Goal: Information Seeking & Learning: Learn about a topic

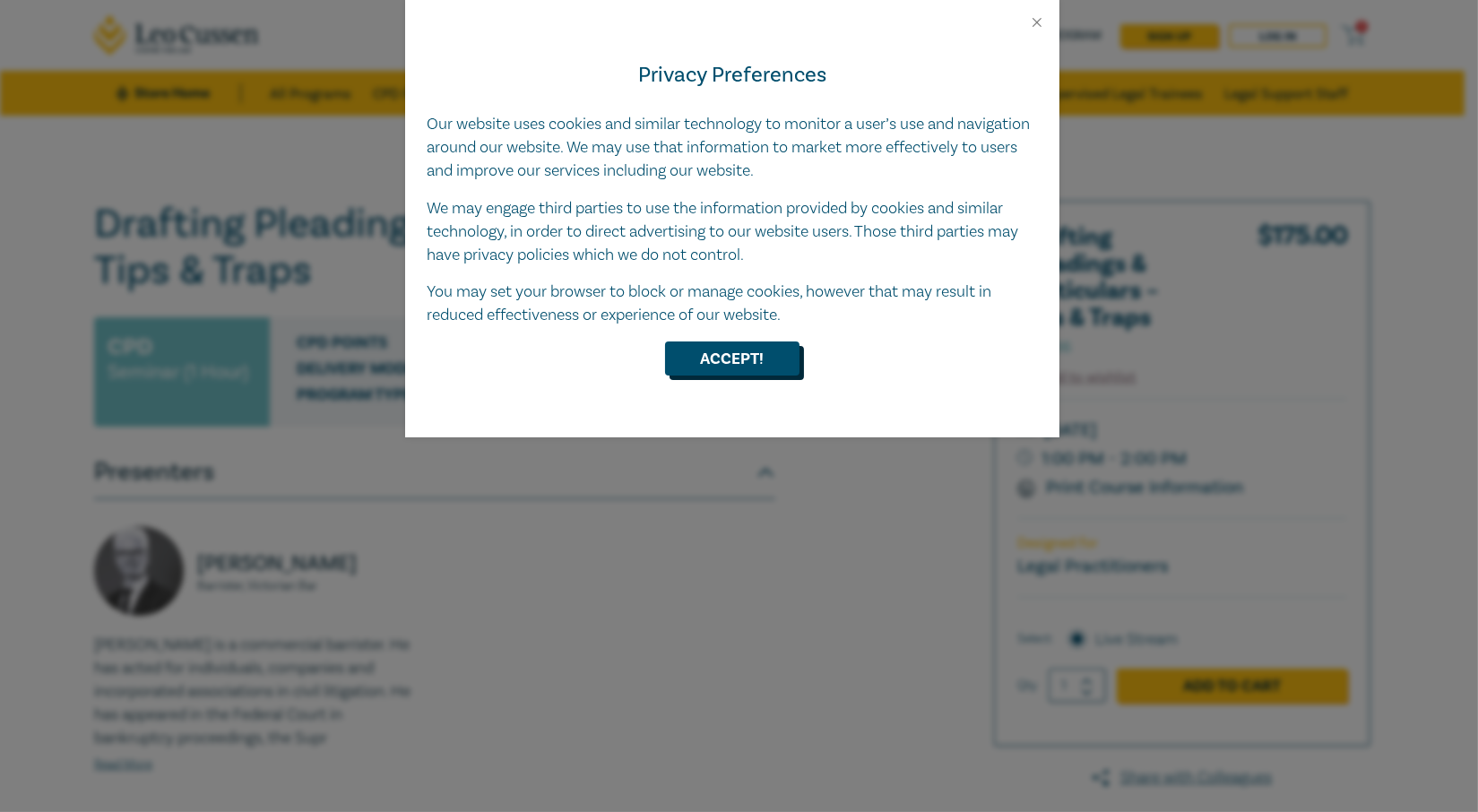
click at [717, 351] on button "Accept!" at bounding box center [732, 359] width 135 height 34
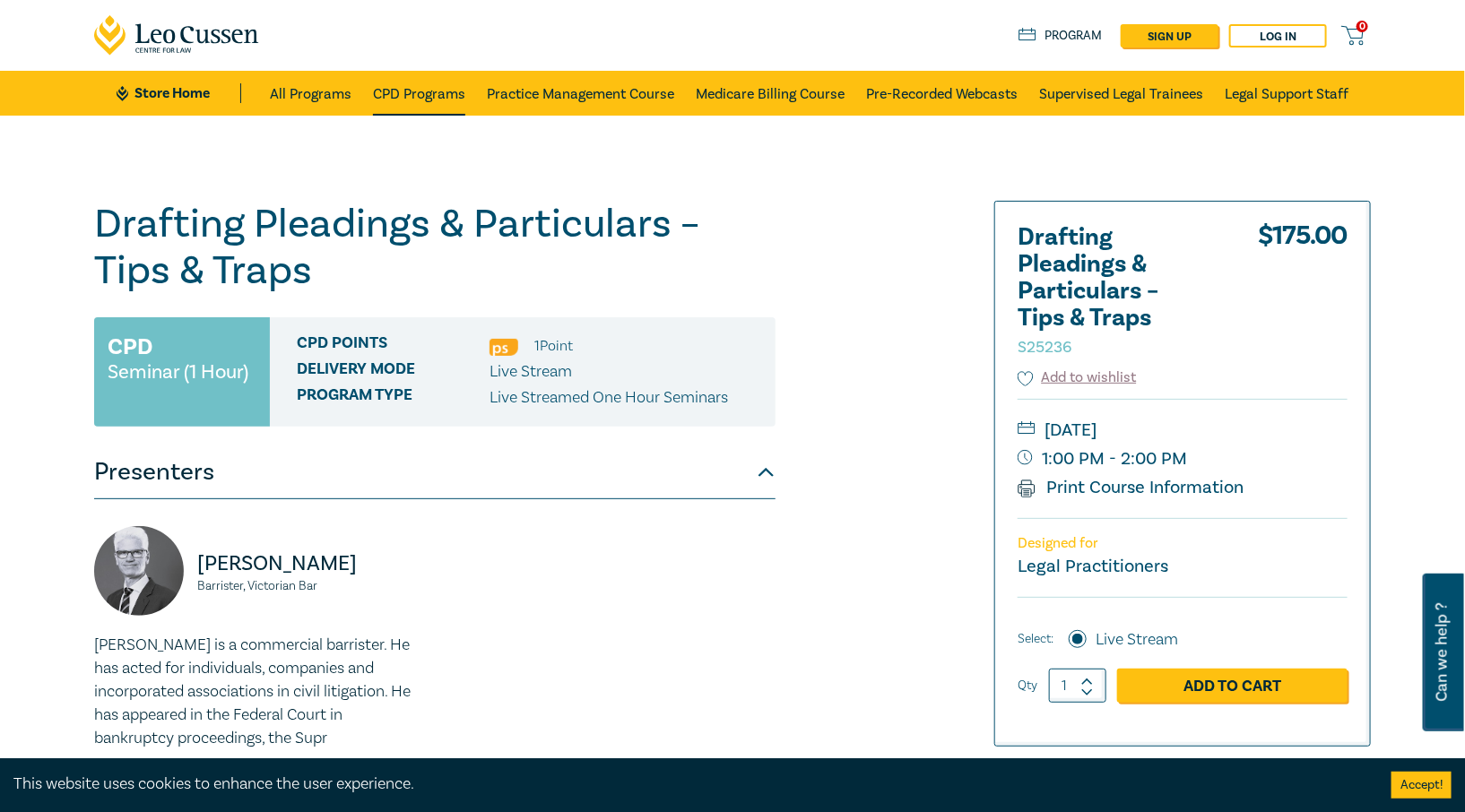
click at [422, 91] on link "CPD Programs" at bounding box center [419, 93] width 93 height 45
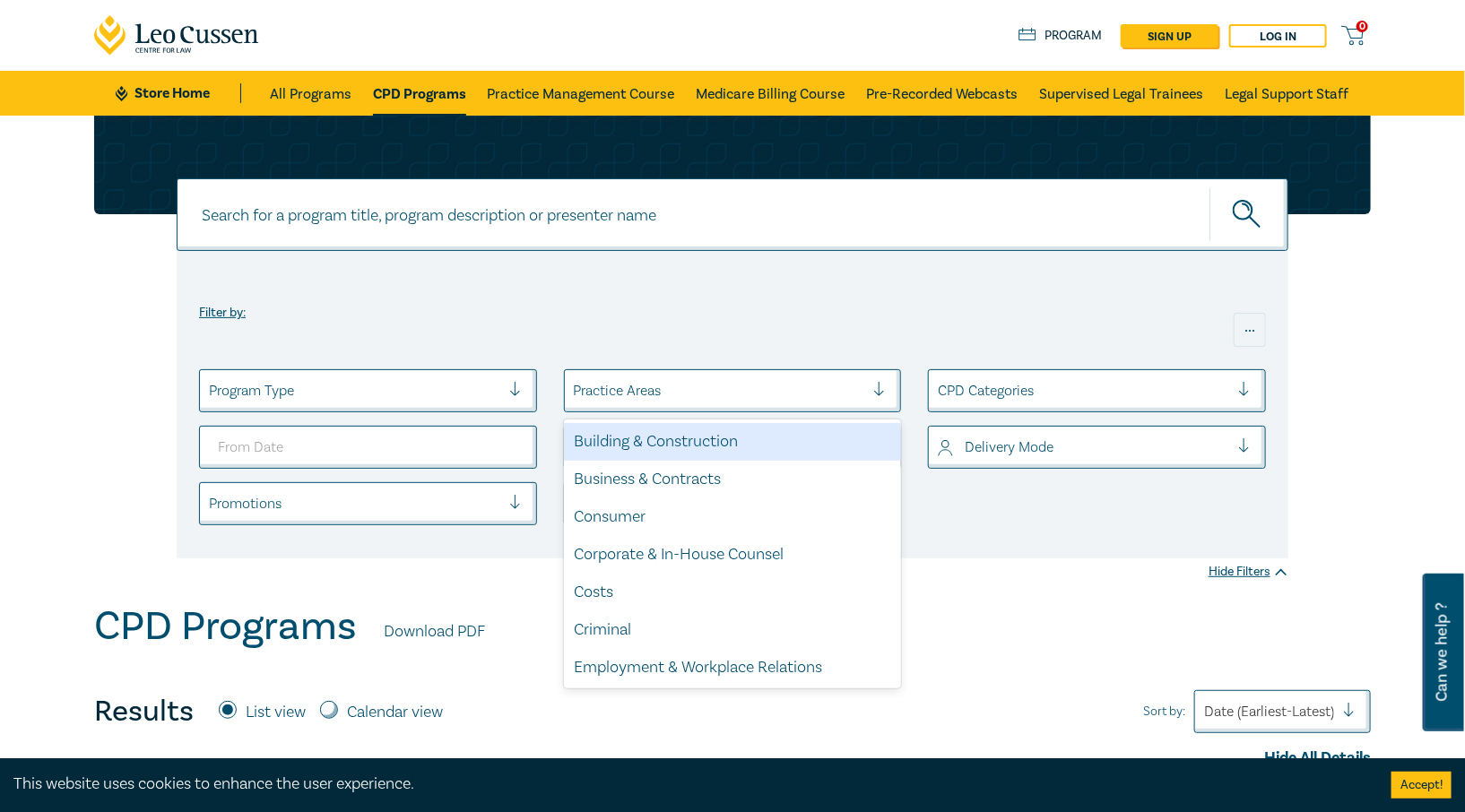
click at [669, 382] on div at bounding box center [720, 390] width 292 height 23
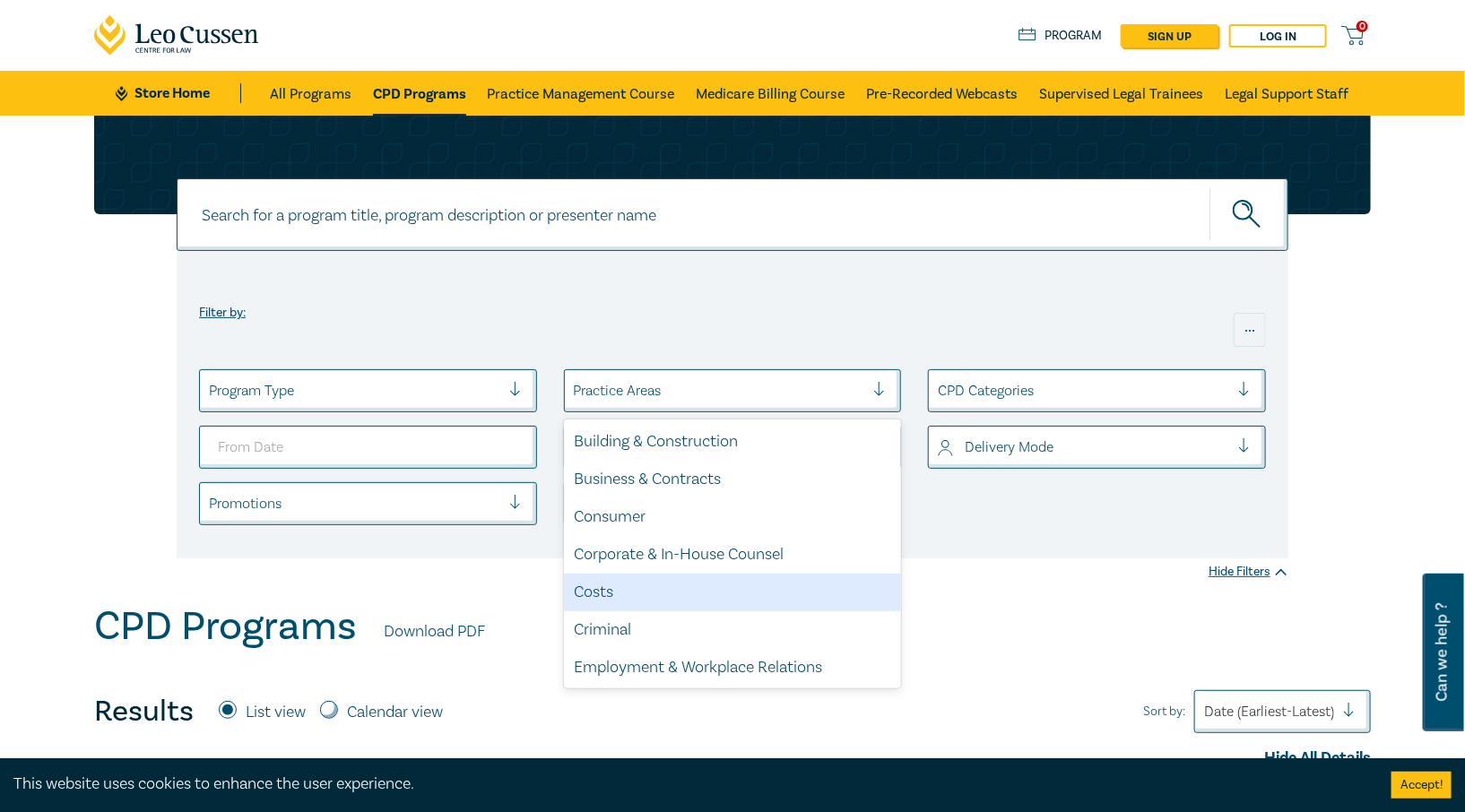
scroll to position [526, 0]
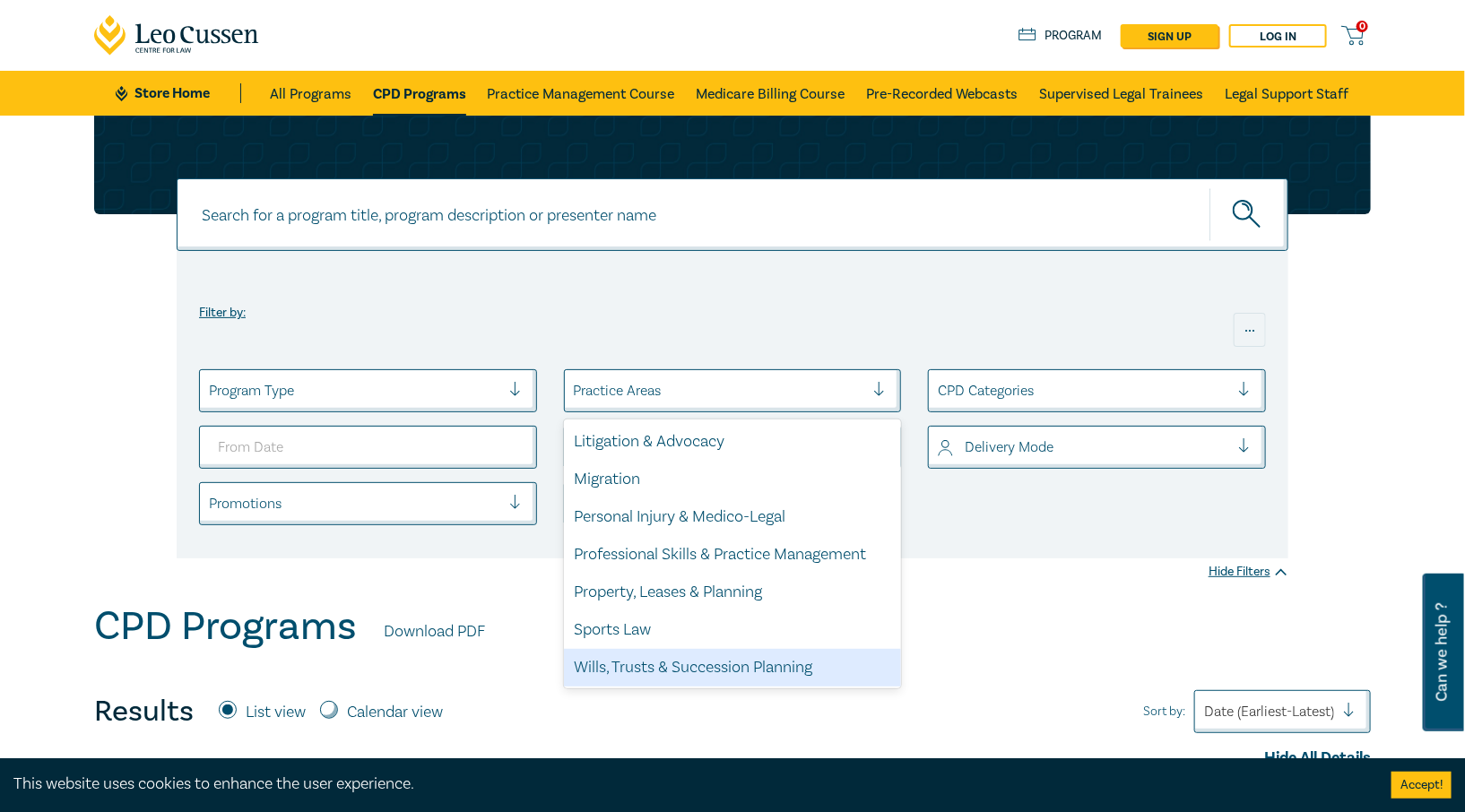
click at [737, 667] on div "Wills, Trusts & Succession Planning" at bounding box center [732, 668] width 338 height 37
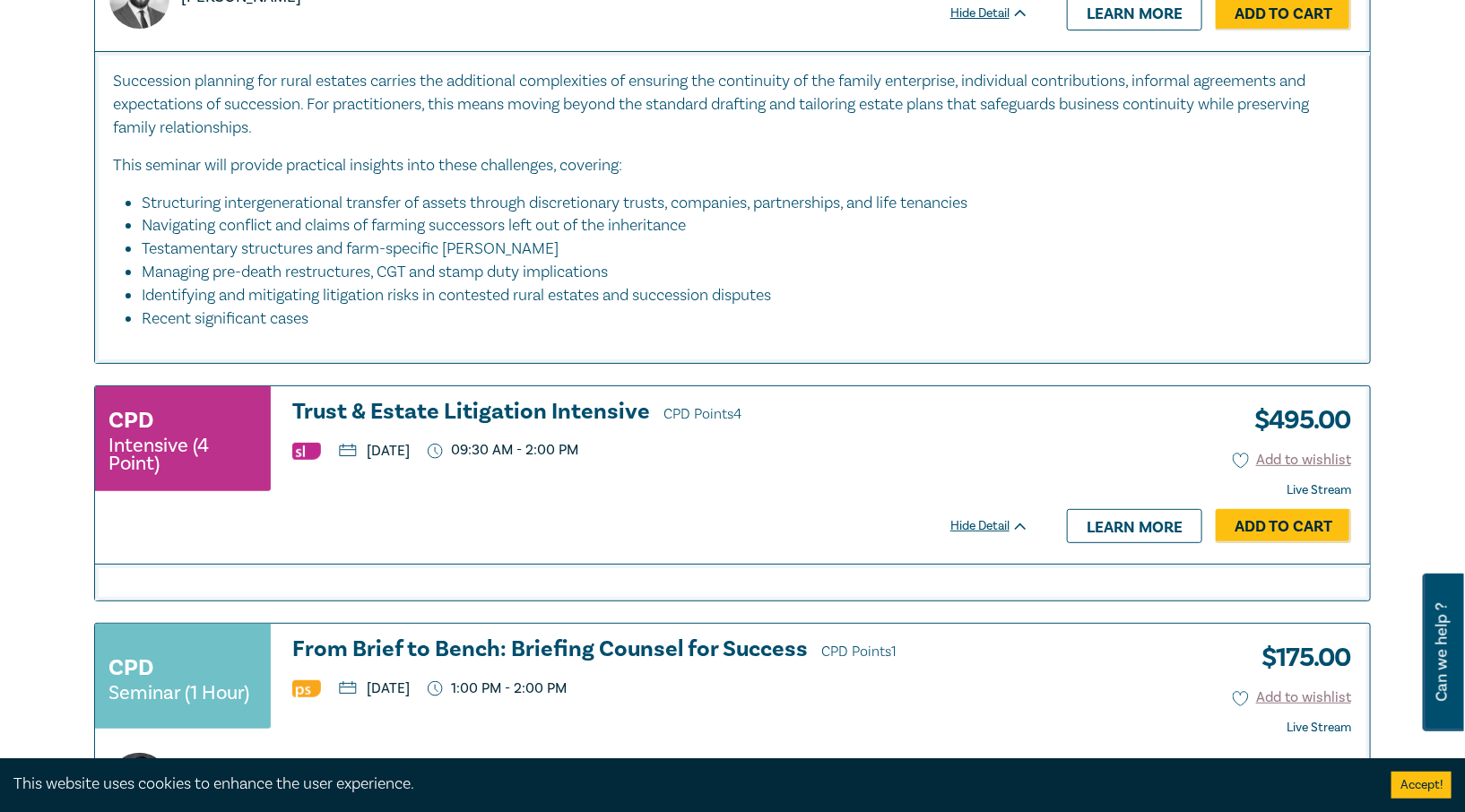
scroll to position [3137, 0]
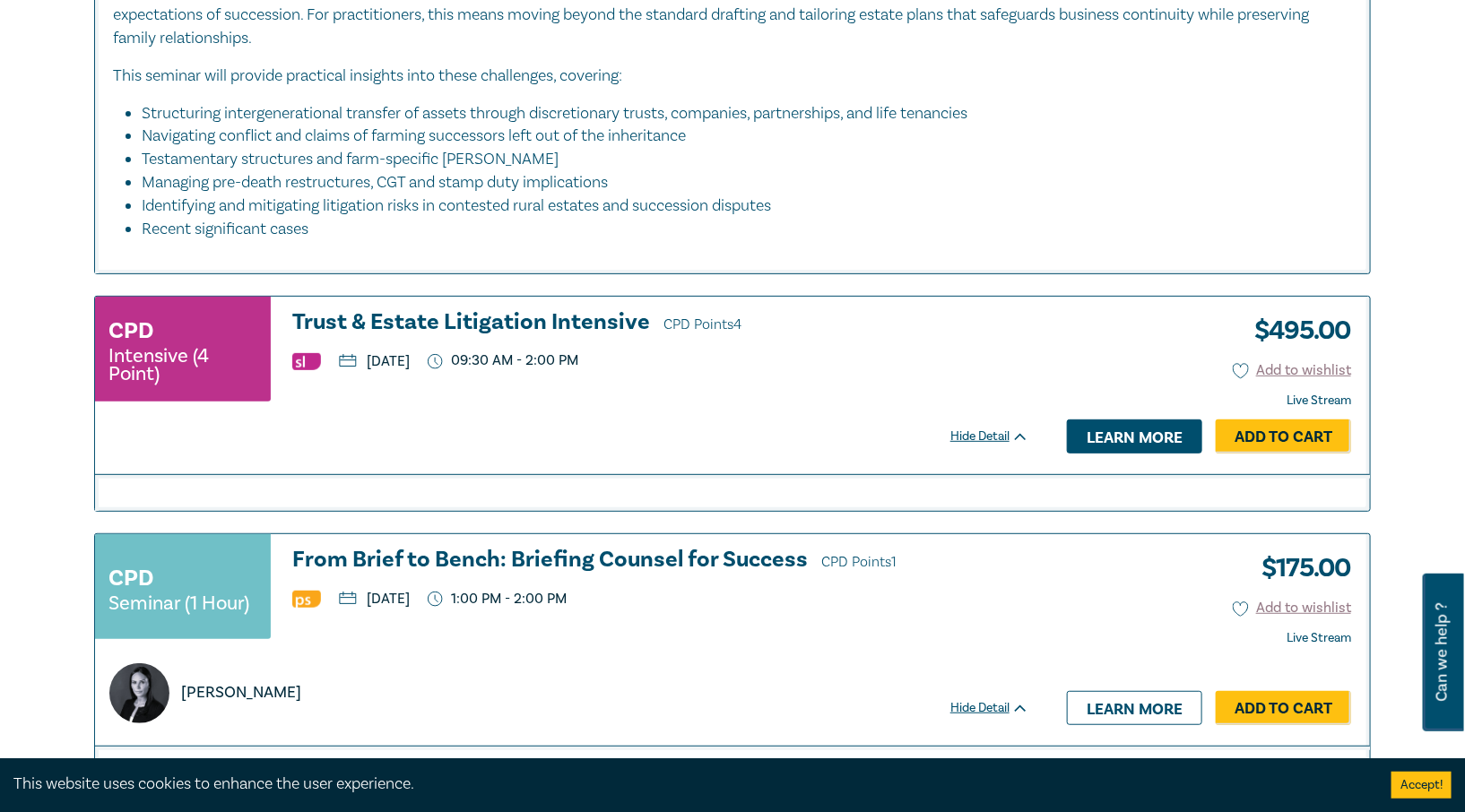
click at [1122, 433] on link "Learn more" at bounding box center [1135, 437] width 136 height 34
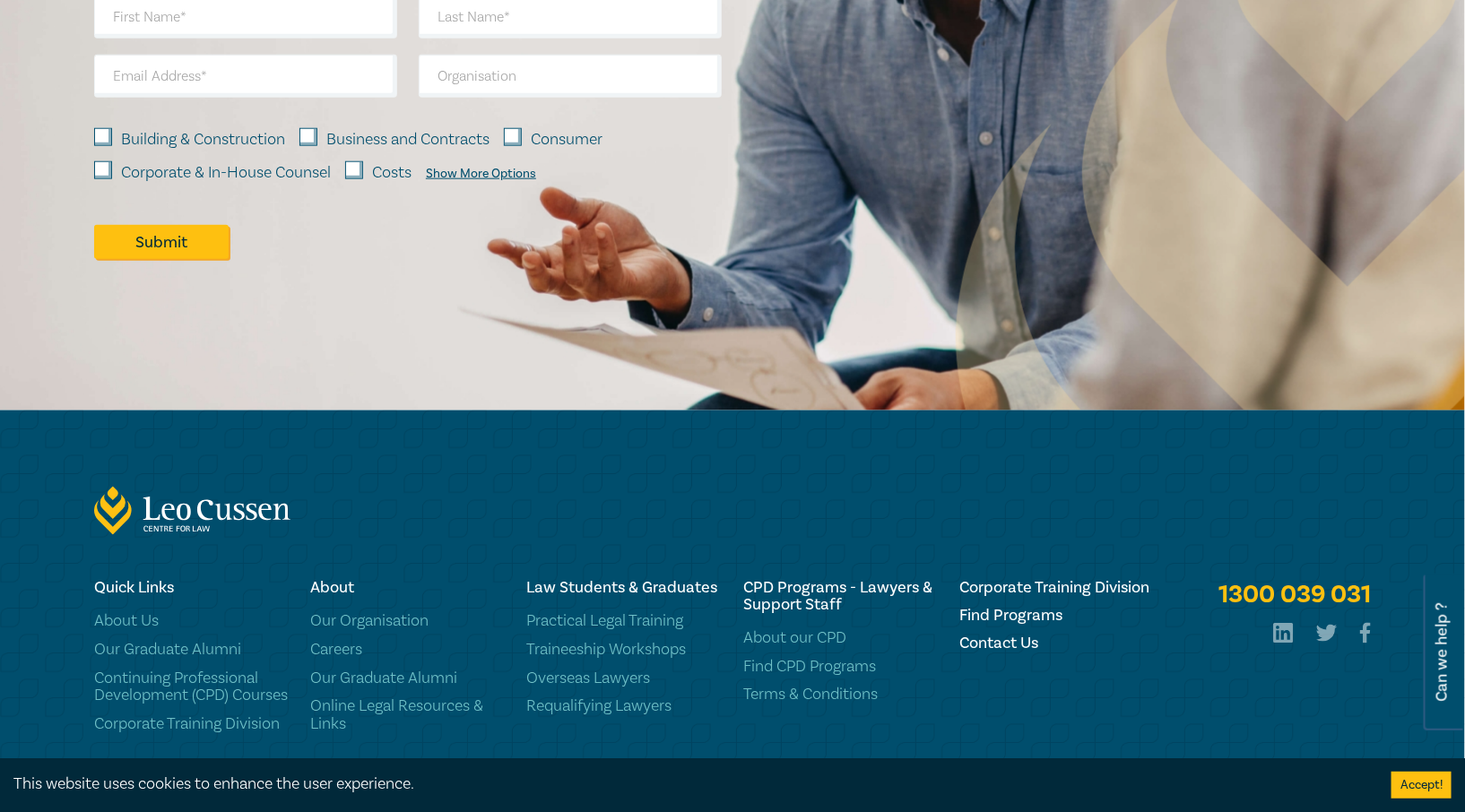
scroll to position [9399, 0]
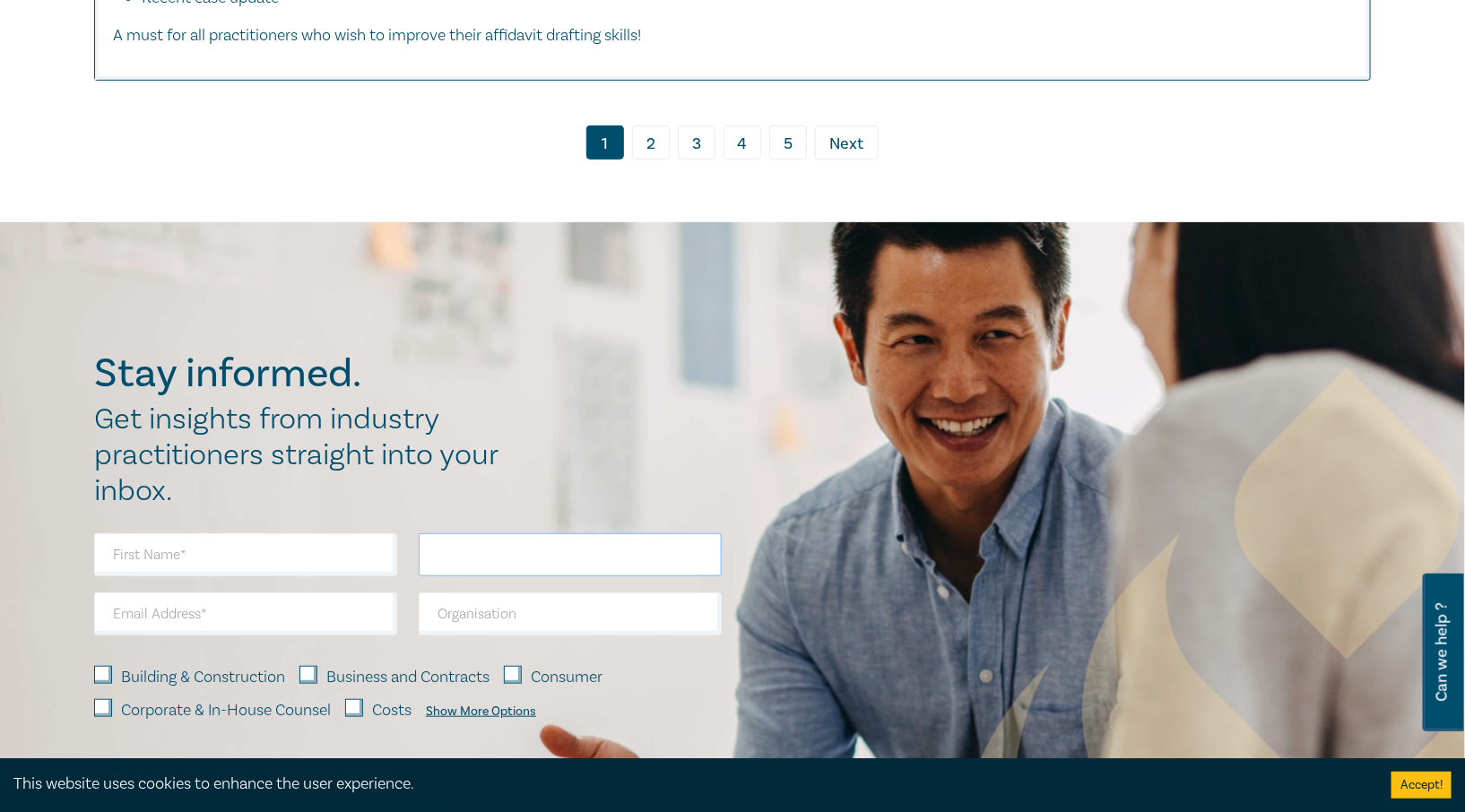
click at [573, 553] on input "text" at bounding box center [570, 555] width 303 height 43
type input "[PERSON_NAME]"
type input "[EMAIL_ADDRESS][PERSON_NAME][DOMAIN_NAME]"
click at [490, 705] on div "Show More Options" at bounding box center [480, 712] width 110 height 14
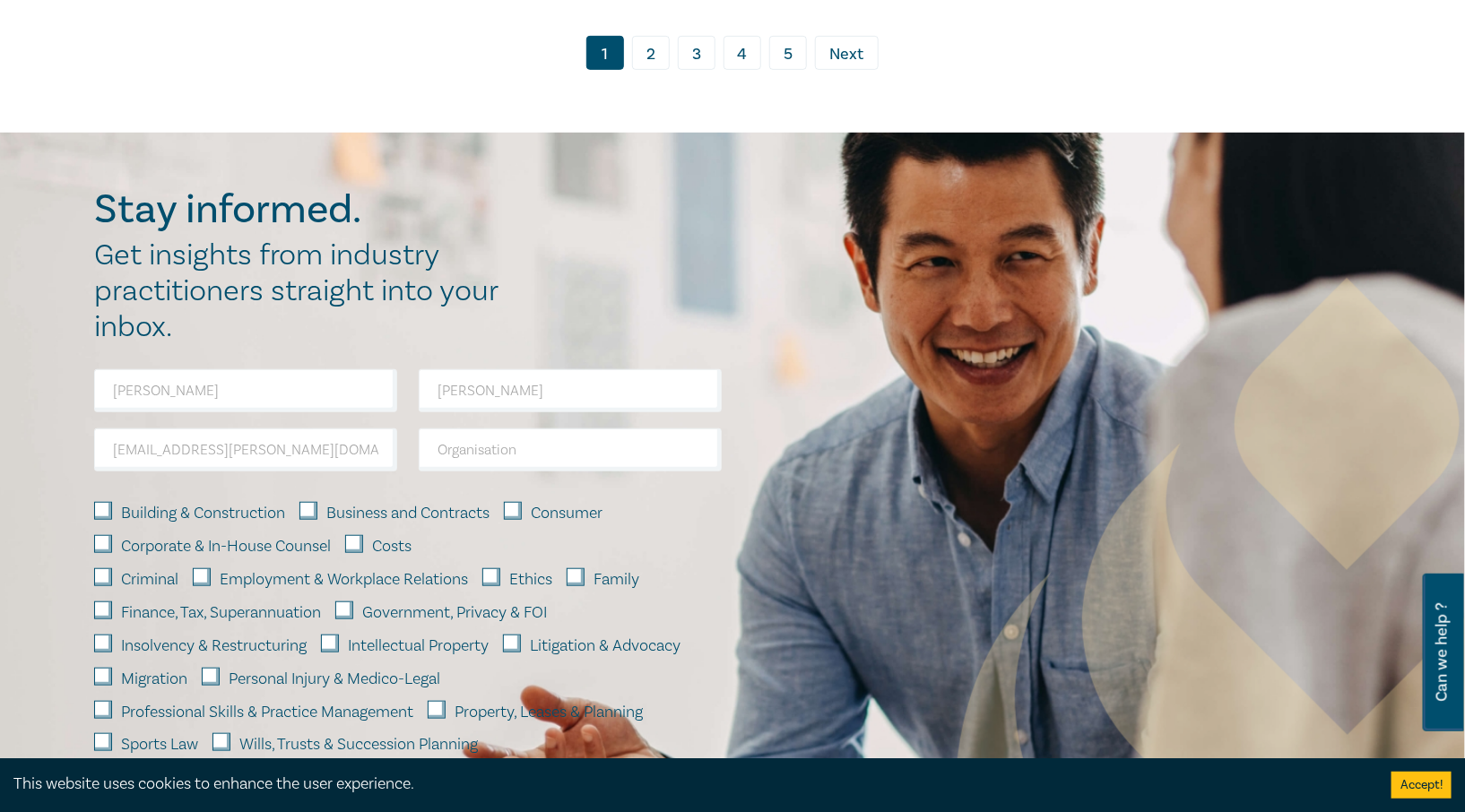
scroll to position [9667, 0]
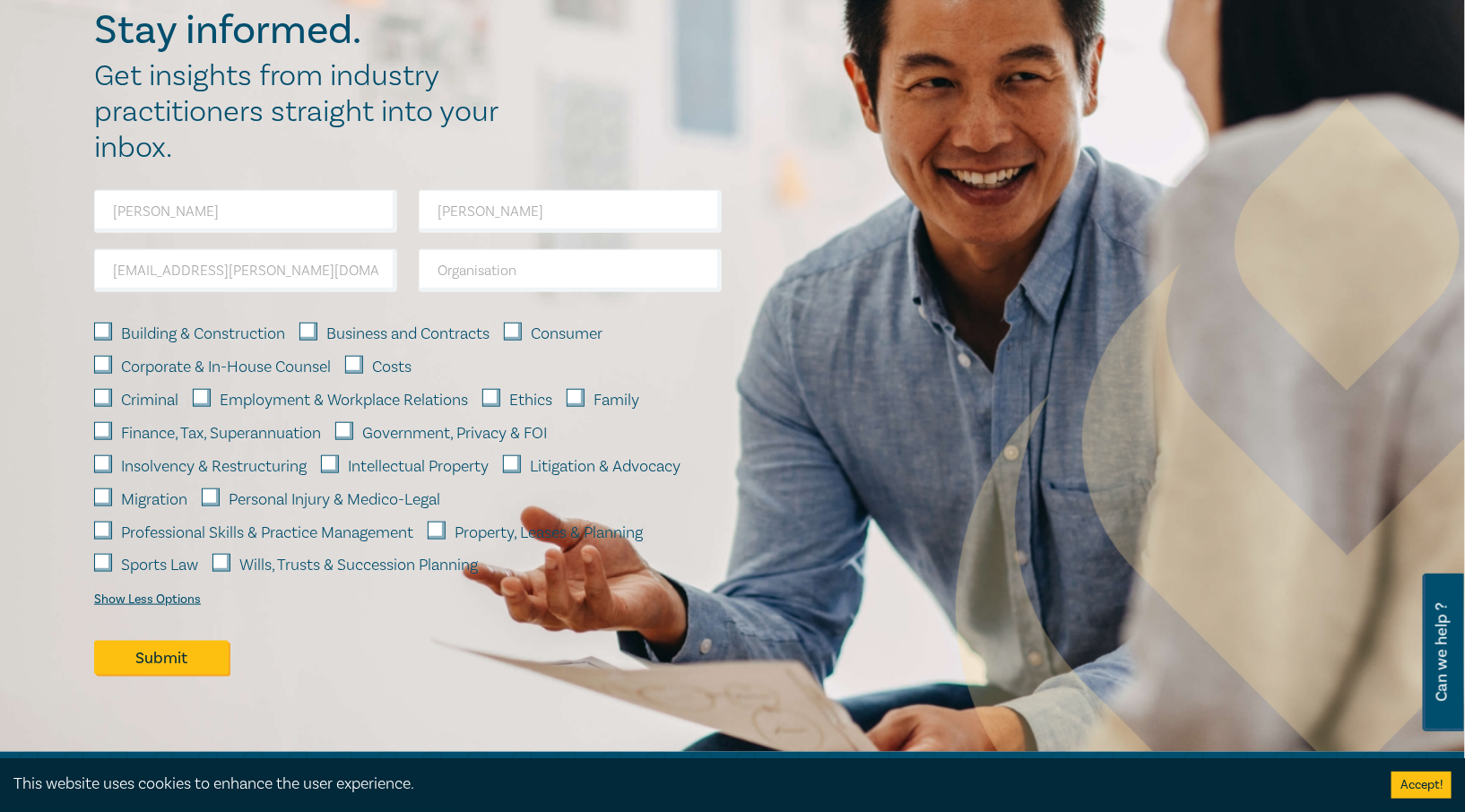
click at [221, 554] on input "Wills, Trusts & Succession Planning" at bounding box center [221, 562] width 18 height 18
checkbox input "true"
click at [361, 356] on input "Costs" at bounding box center [354, 364] width 18 height 18
checkbox input "true"
click at [496, 389] on input "Ethics" at bounding box center [491, 398] width 18 height 18
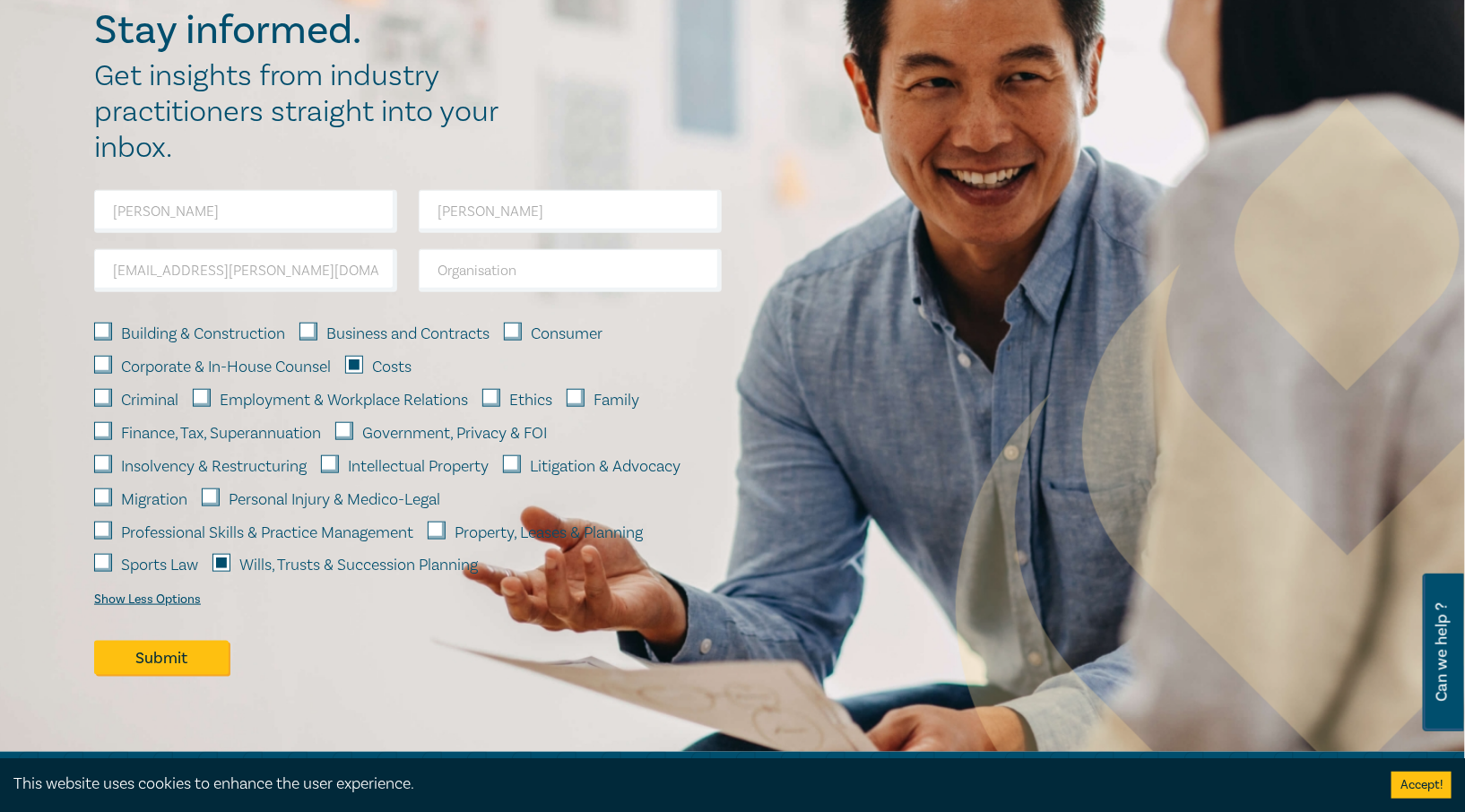
checkbox input "true"
click at [166, 647] on button "Submit" at bounding box center [161, 658] width 135 height 34
click at [166, 647] on button "Please wait.." at bounding box center [161, 658] width 135 height 34
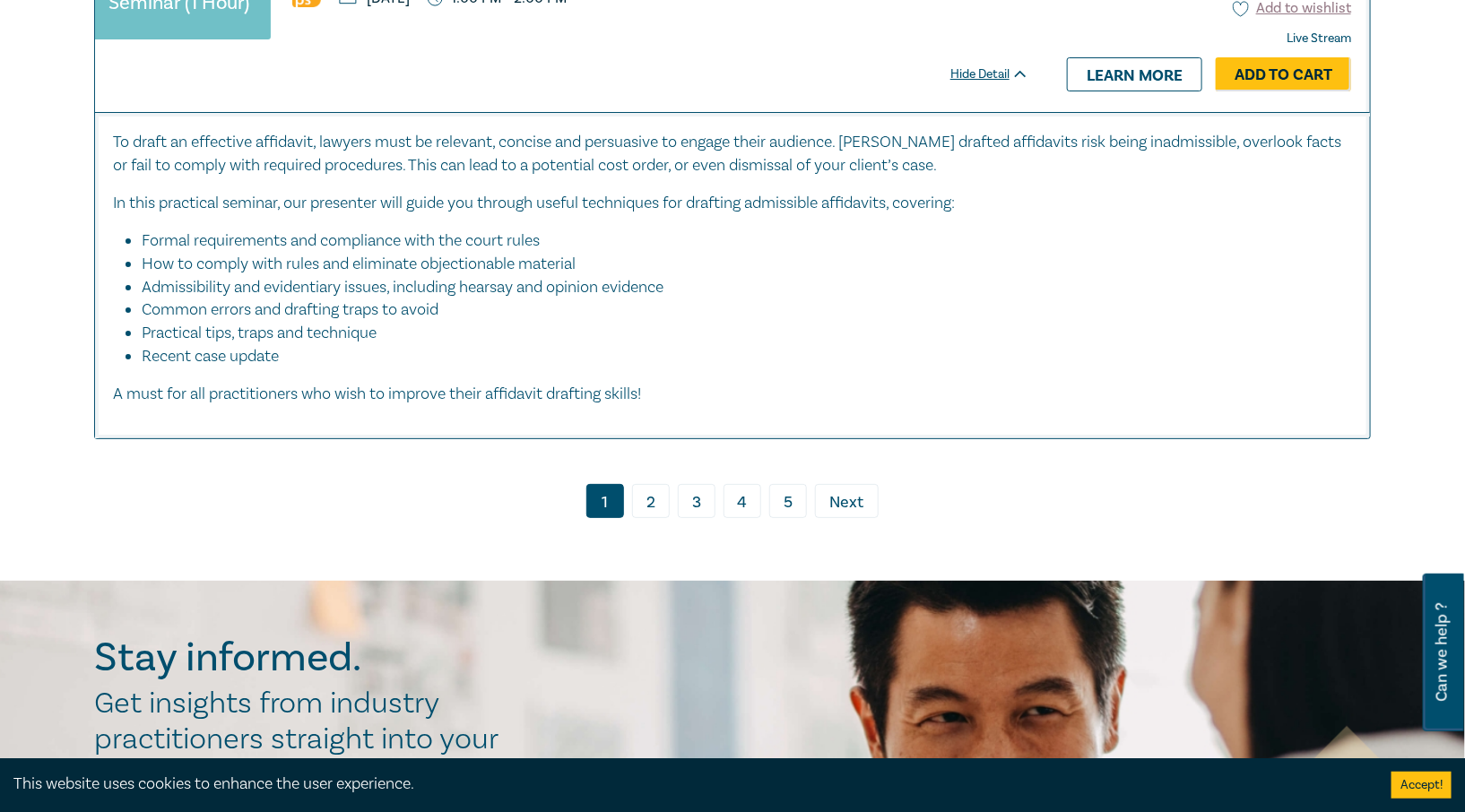
scroll to position [9129, 0]
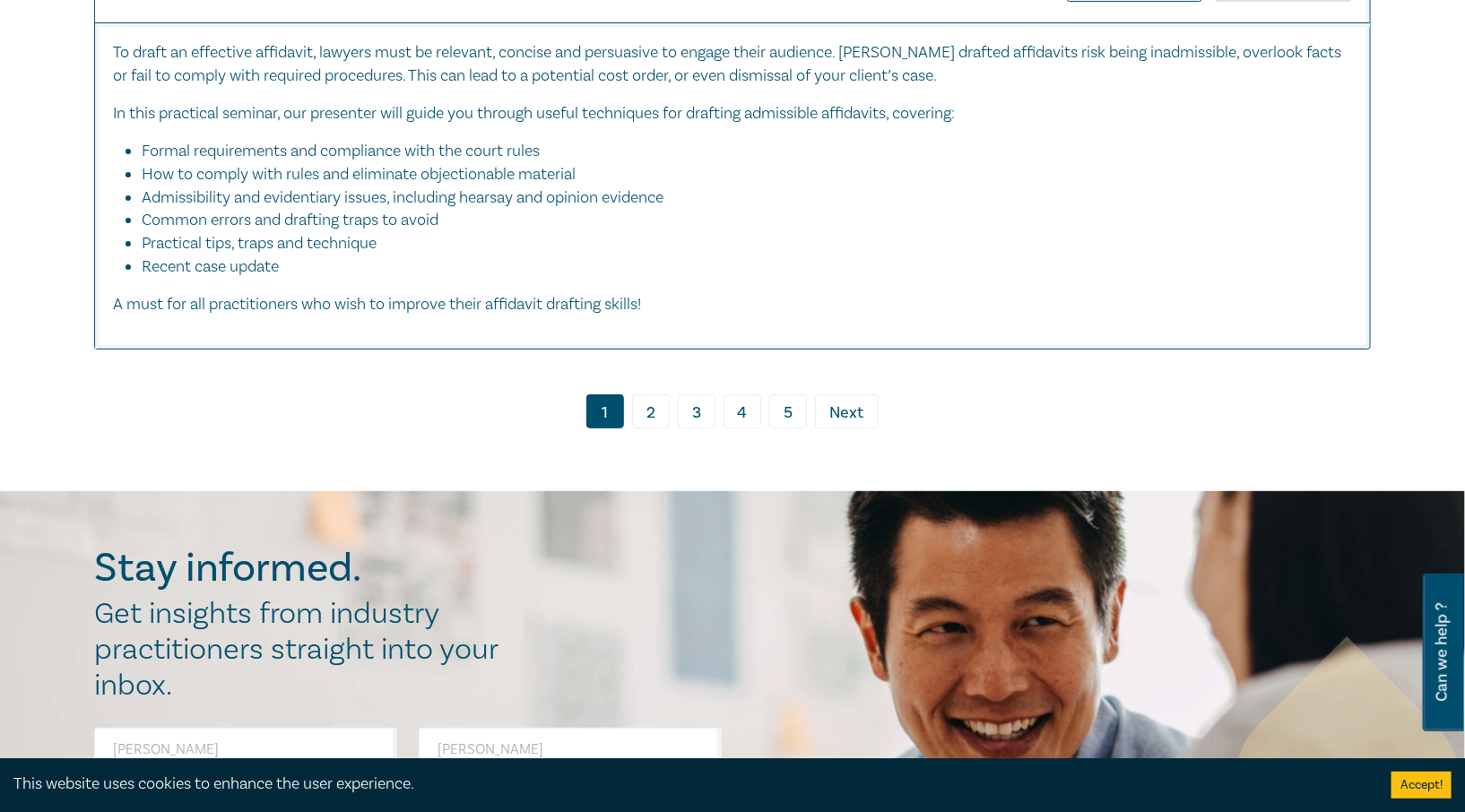
click at [854, 402] on span "Next" at bounding box center [848, 413] width 34 height 23
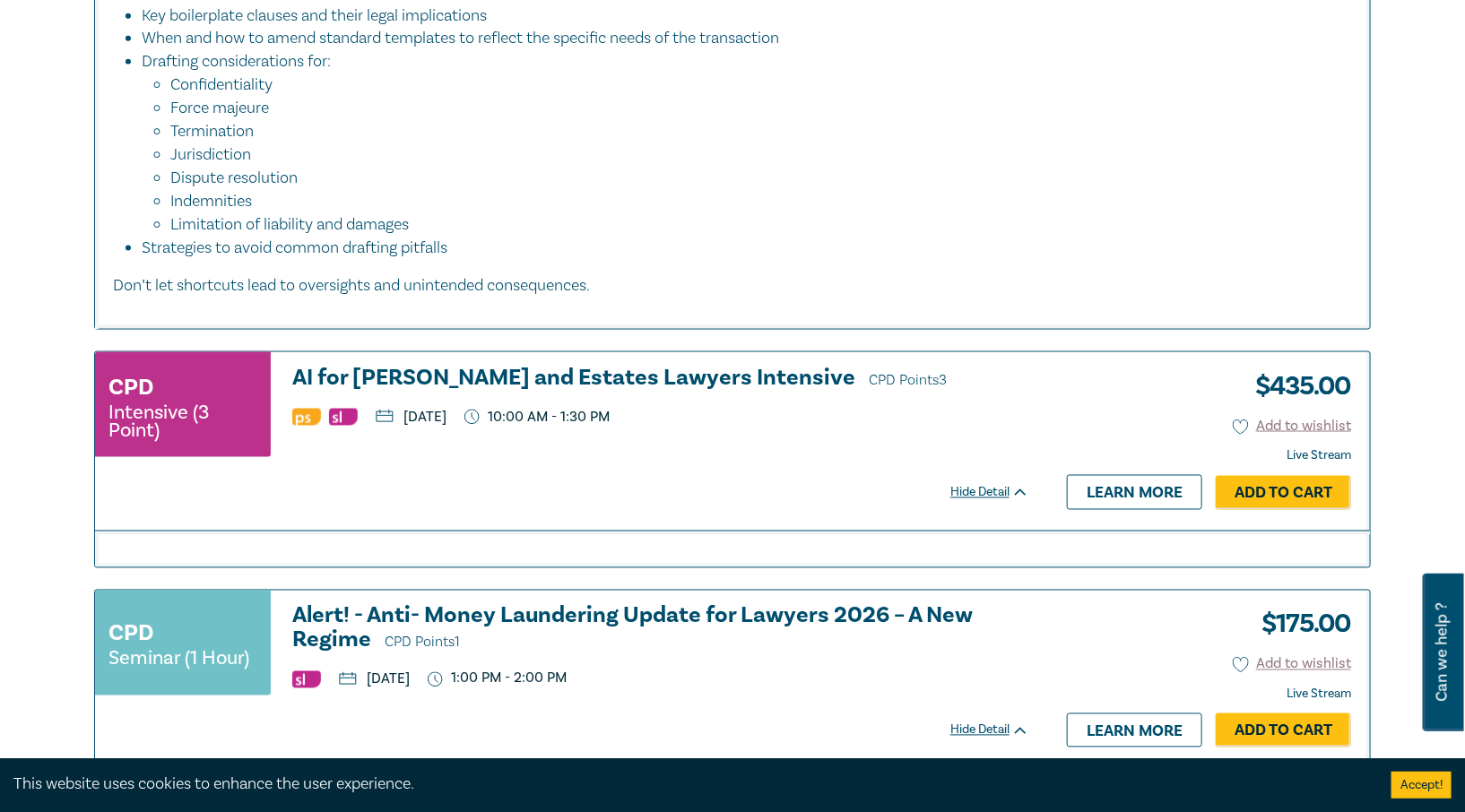
scroll to position [1165, 0]
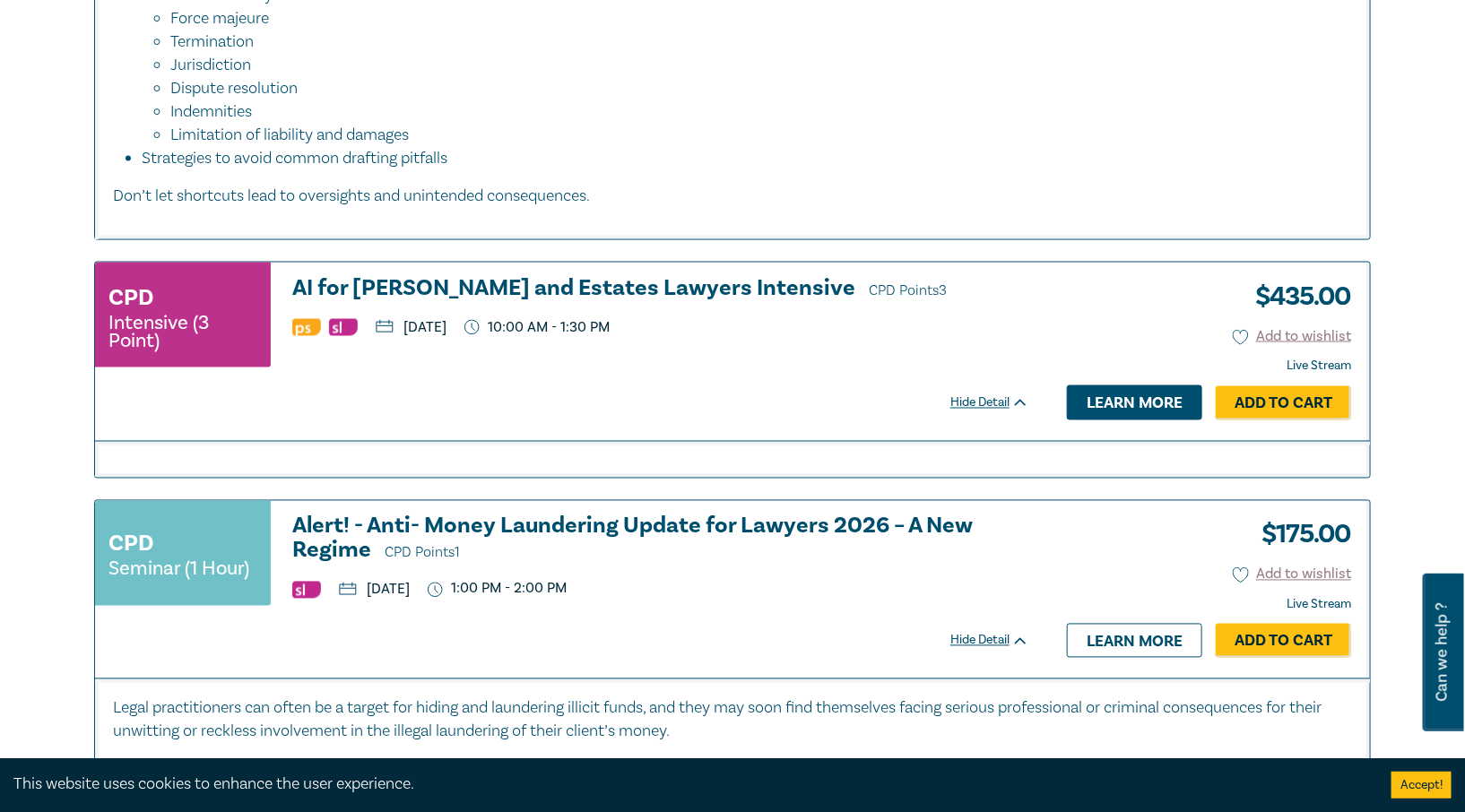
click at [1120, 402] on link "Learn more" at bounding box center [1135, 403] width 136 height 34
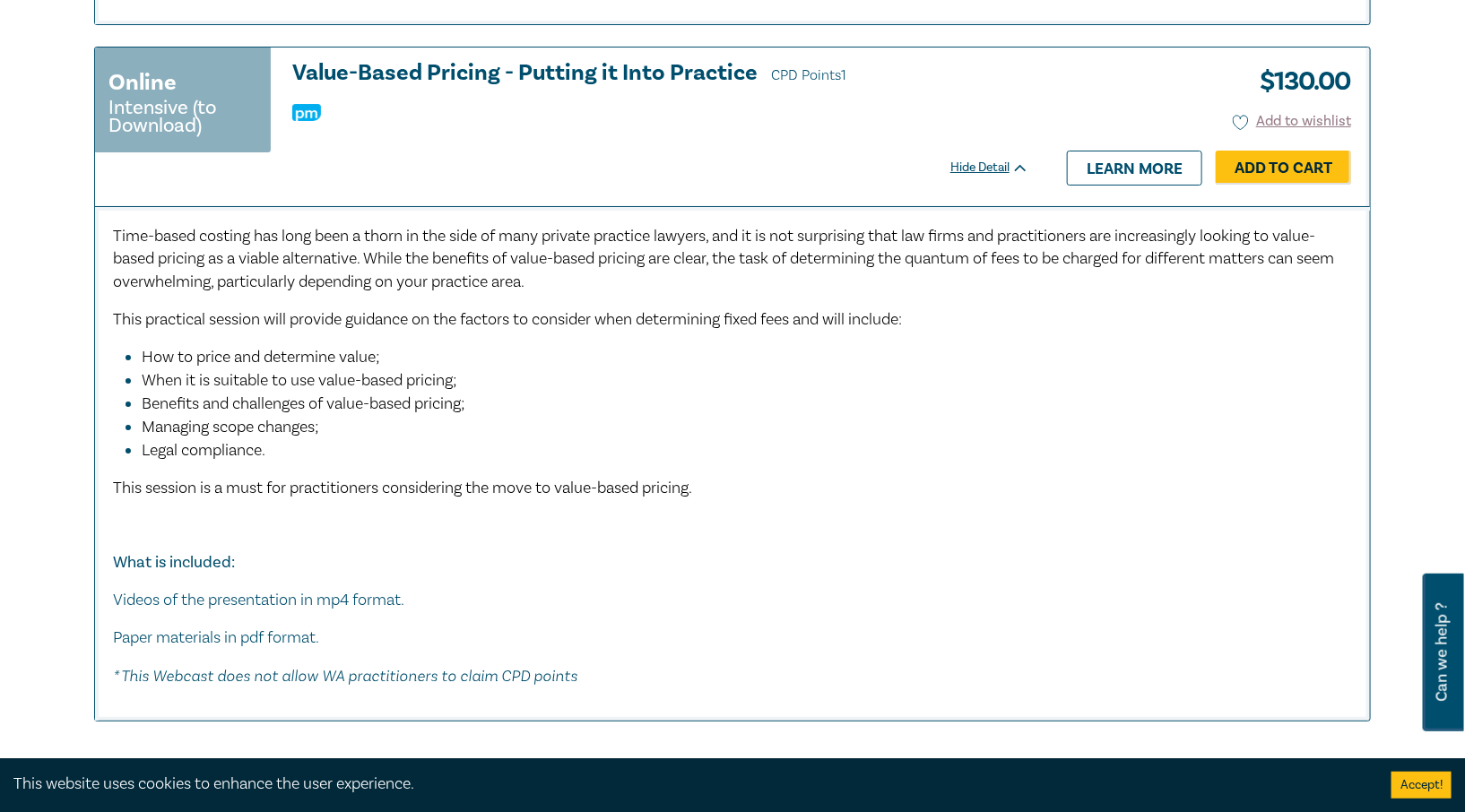
scroll to position [9171, 0]
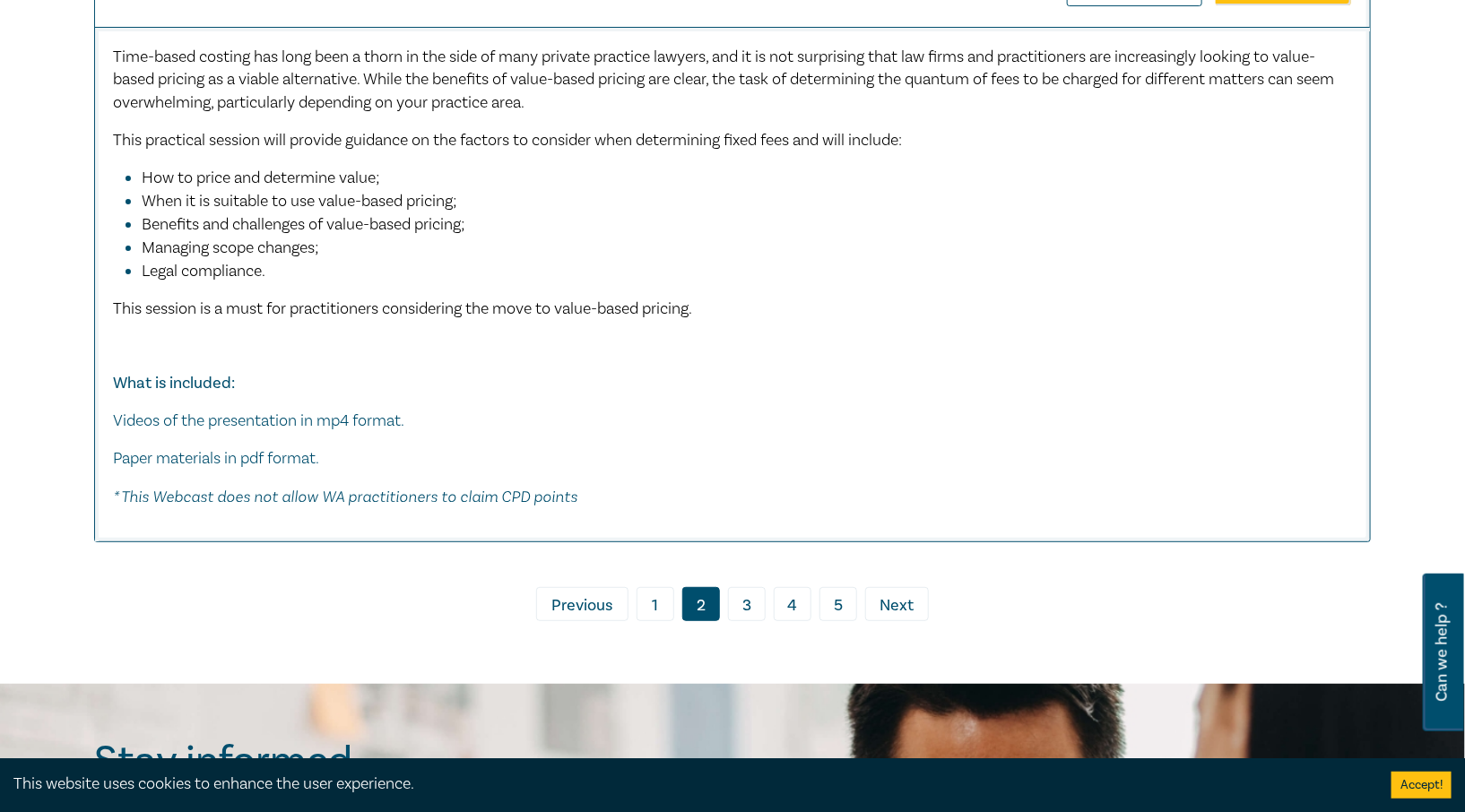
click at [881, 606] on span "Next" at bounding box center [898, 605] width 34 height 23
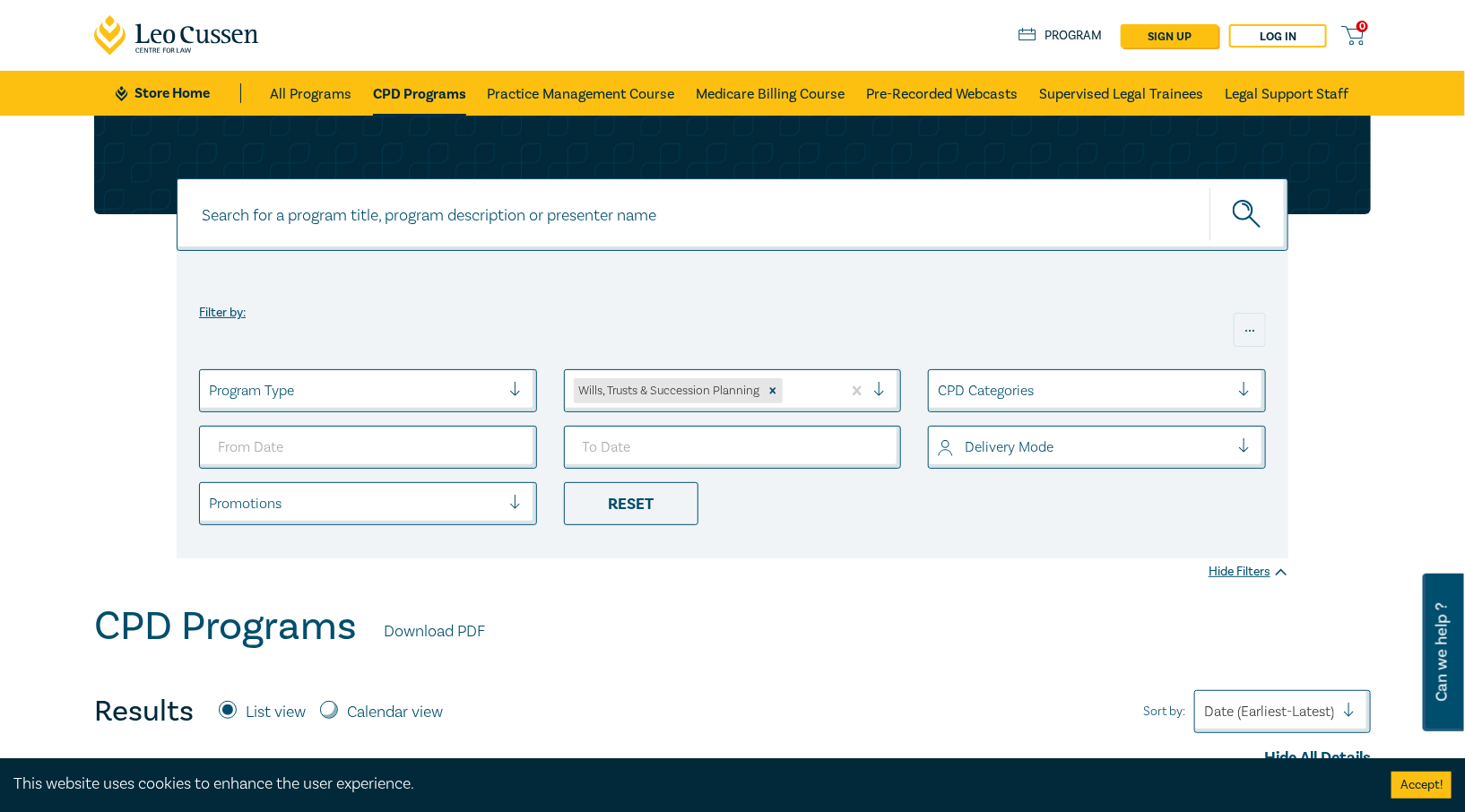
click at [393, 90] on link "CPD Programs" at bounding box center [419, 93] width 93 height 45
click at [634, 394] on div at bounding box center [720, 390] width 292 height 23
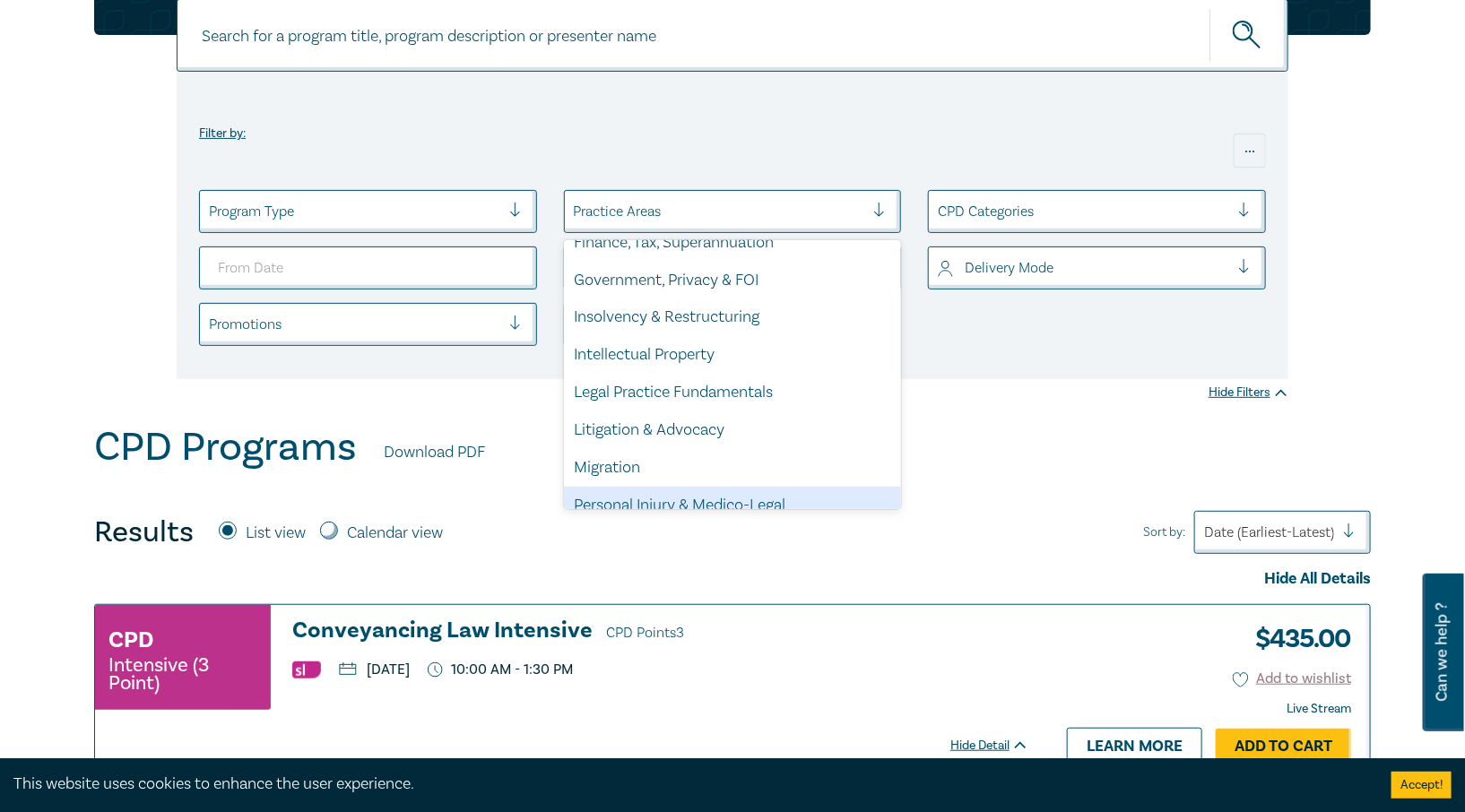
scroll to position [526, 0]
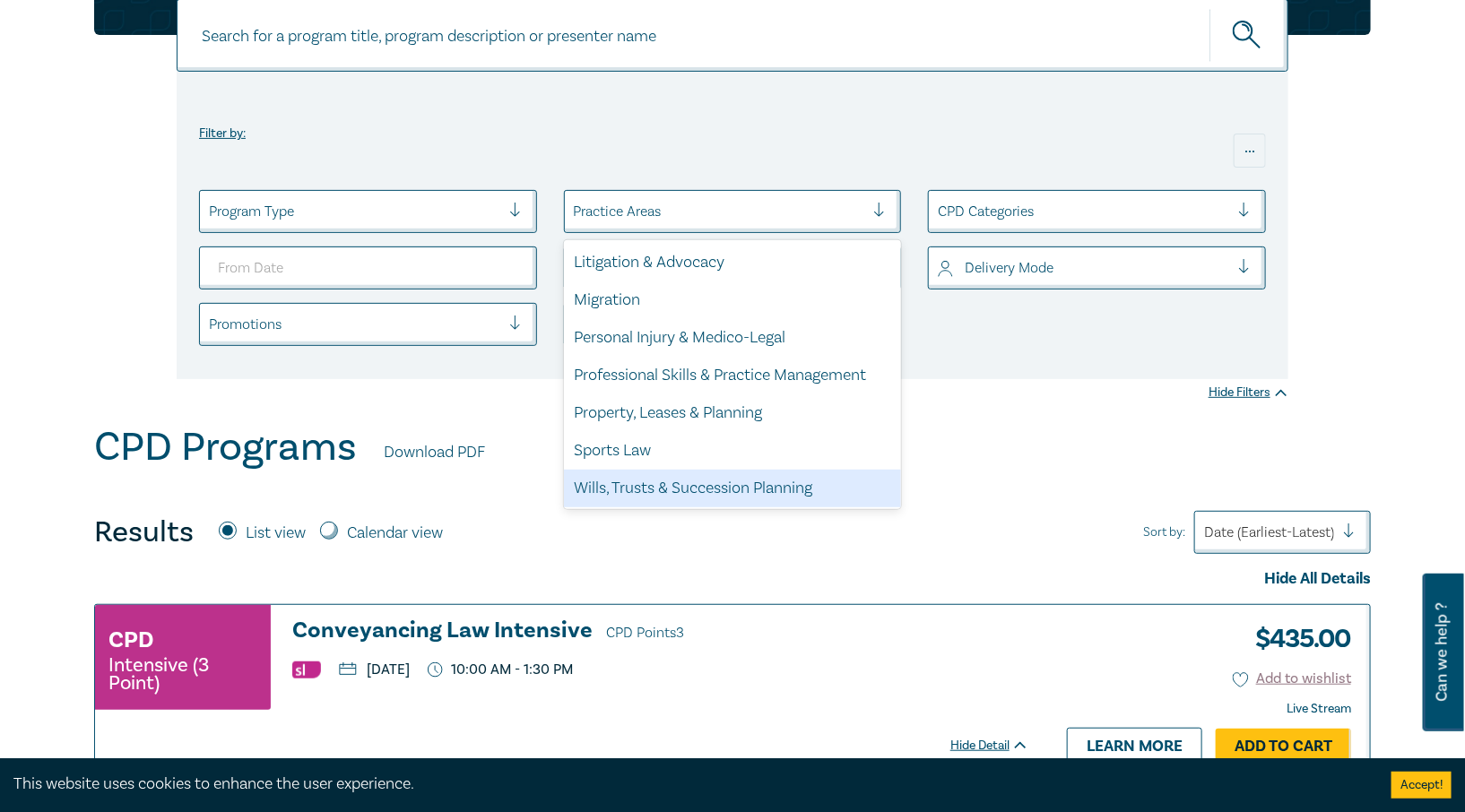
click at [667, 491] on div "Wills, Trusts & Succession Planning" at bounding box center [732, 488] width 338 height 37
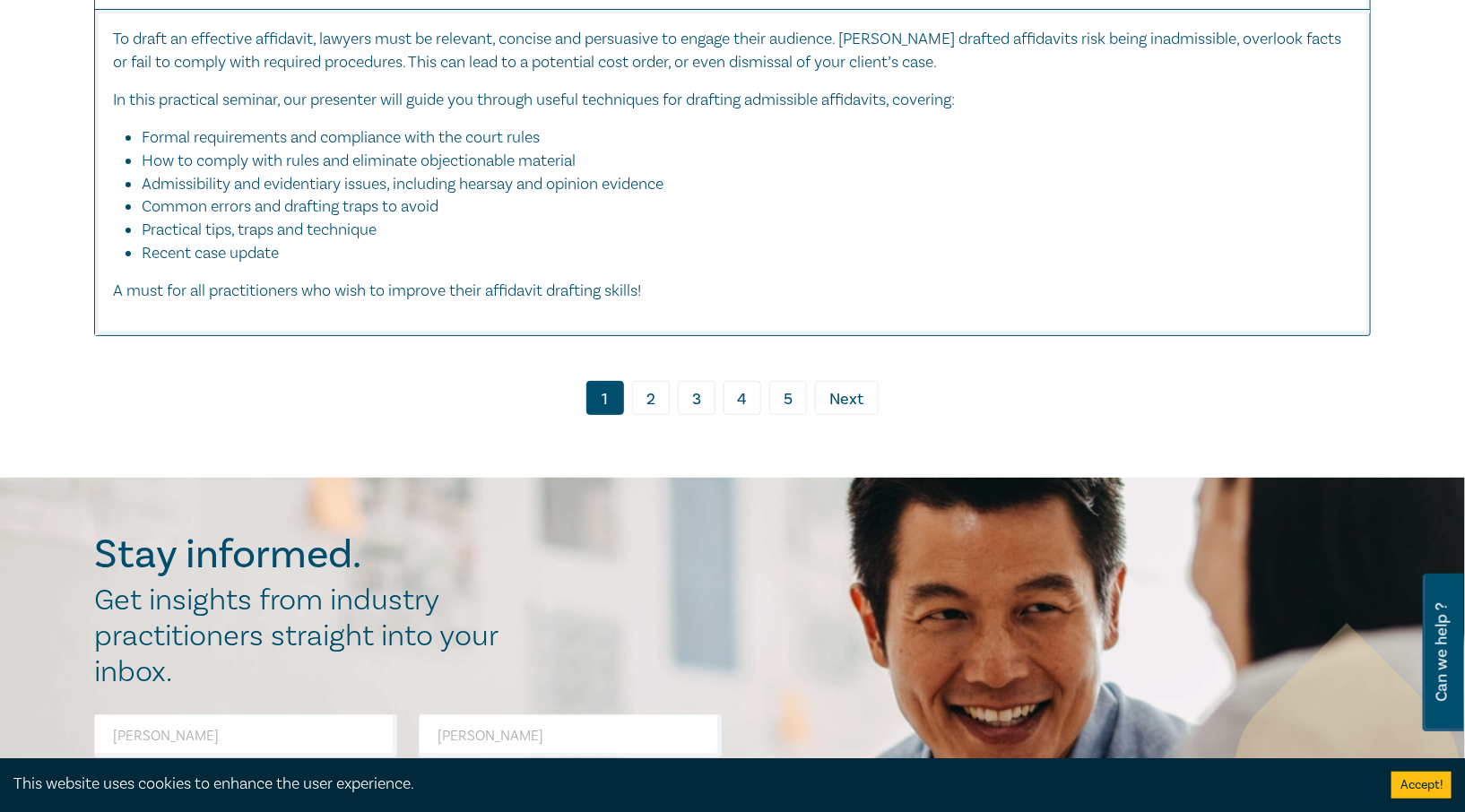
scroll to position [9232, 0]
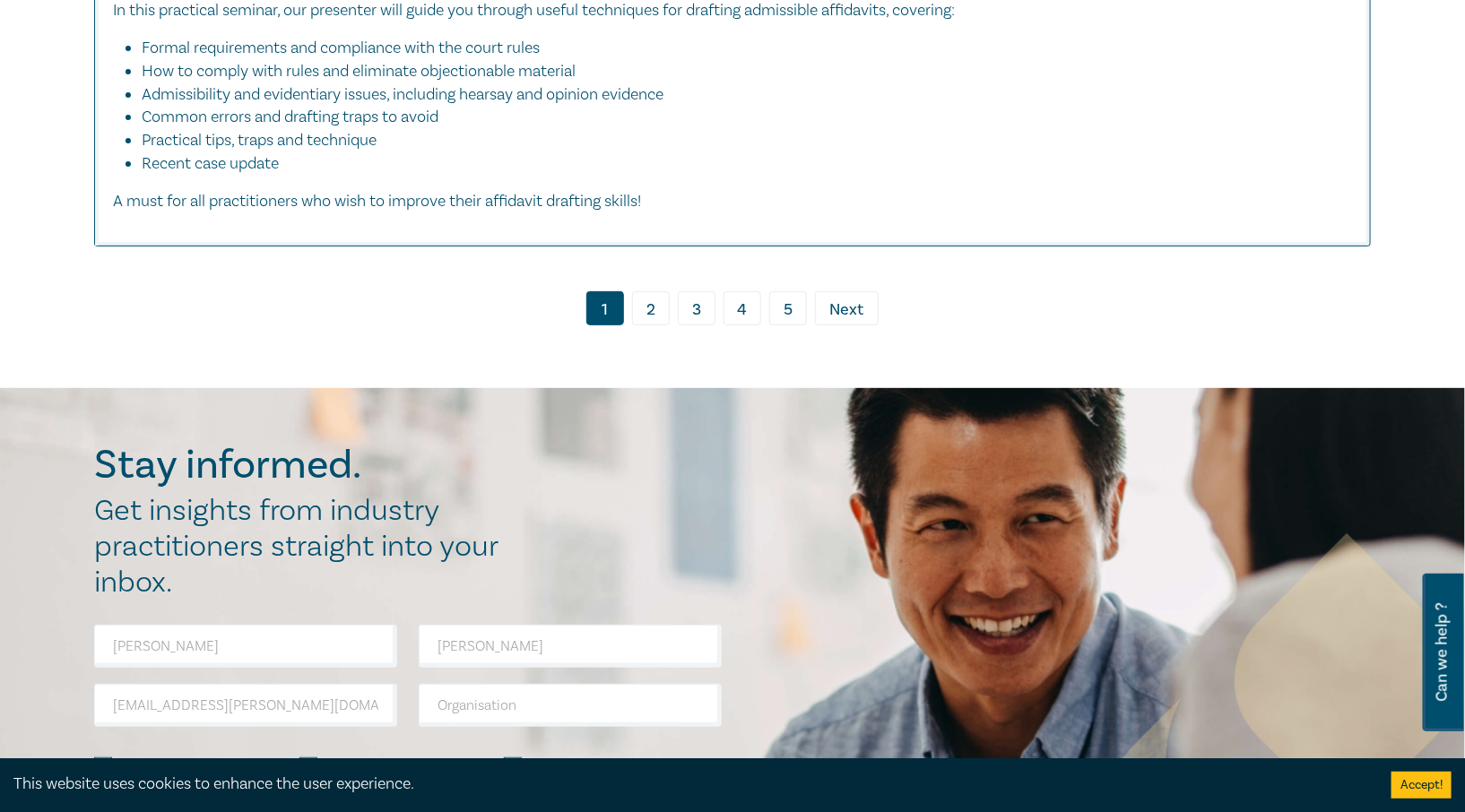
click at [857, 298] on span "Next" at bounding box center [848, 310] width 34 height 23
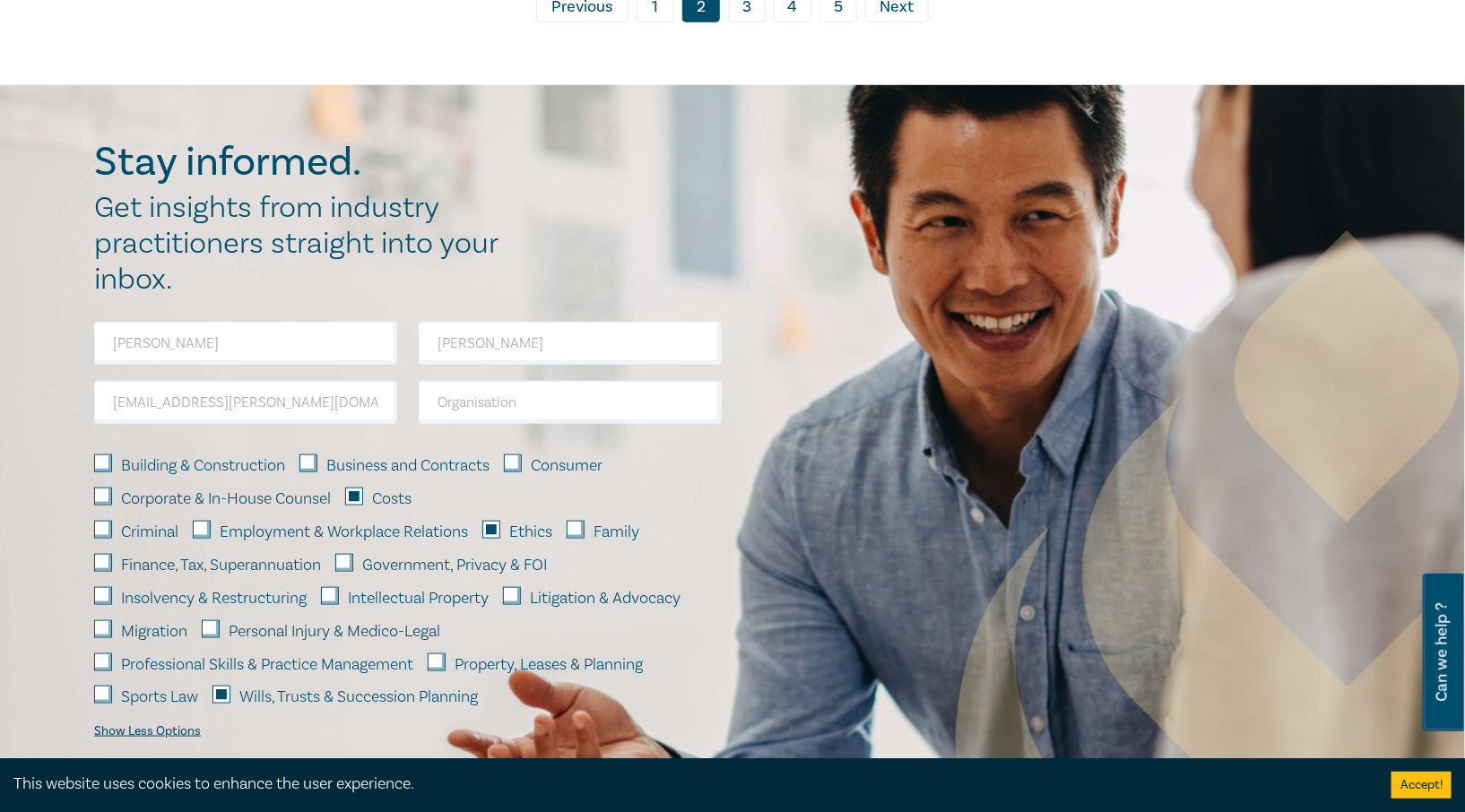
scroll to position [9501, 0]
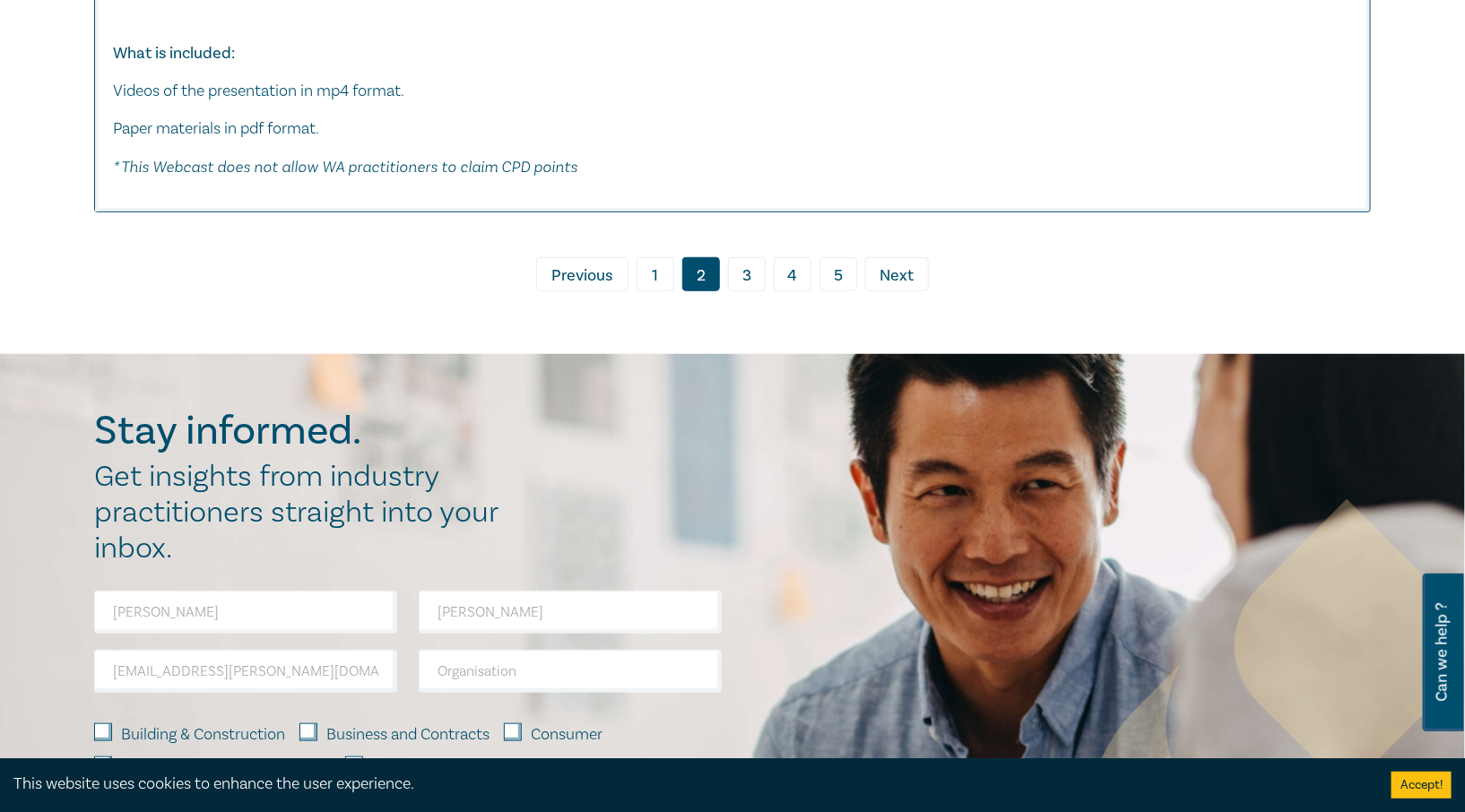
click at [884, 276] on span "Next" at bounding box center [898, 275] width 34 height 23
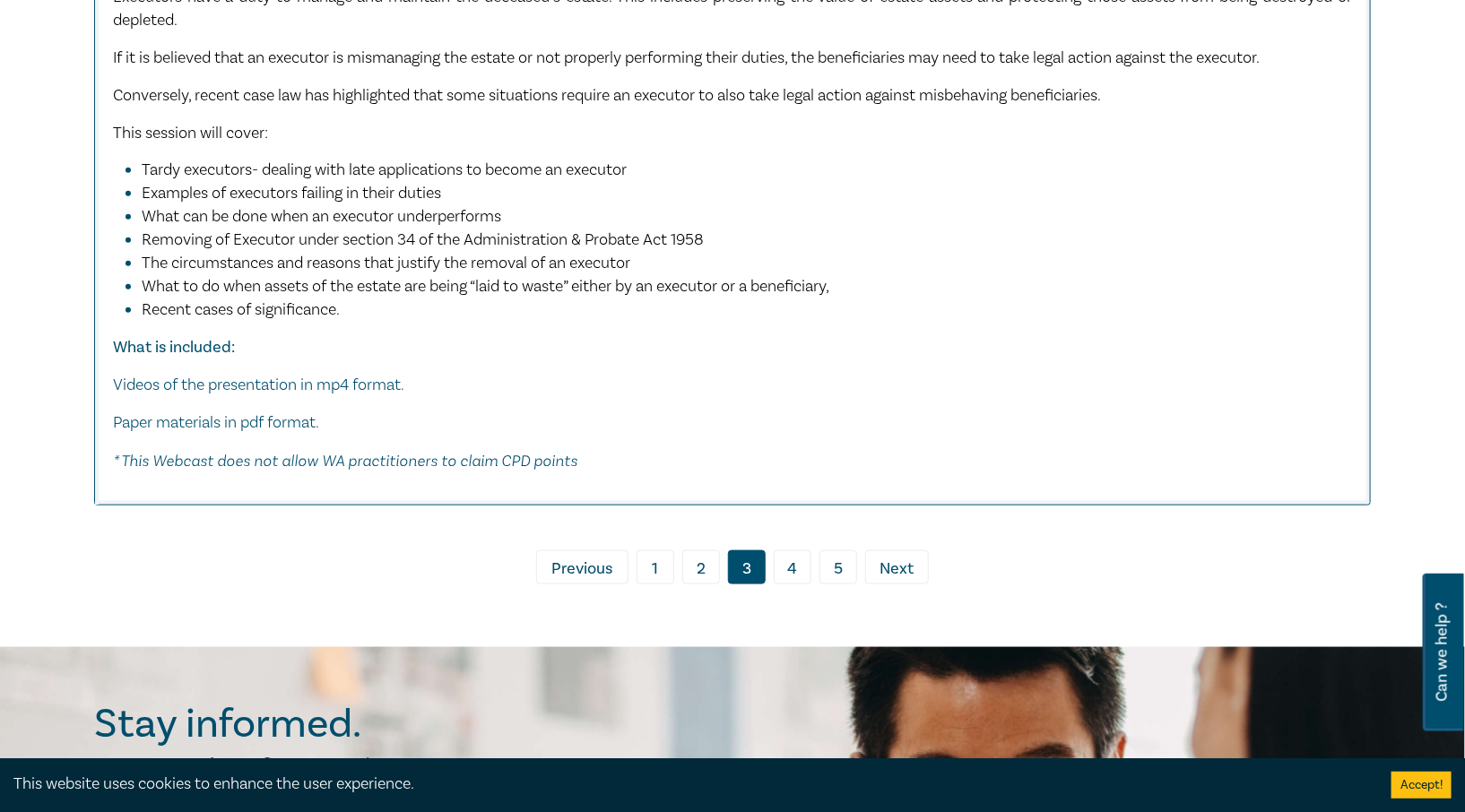
scroll to position [9950, 0]
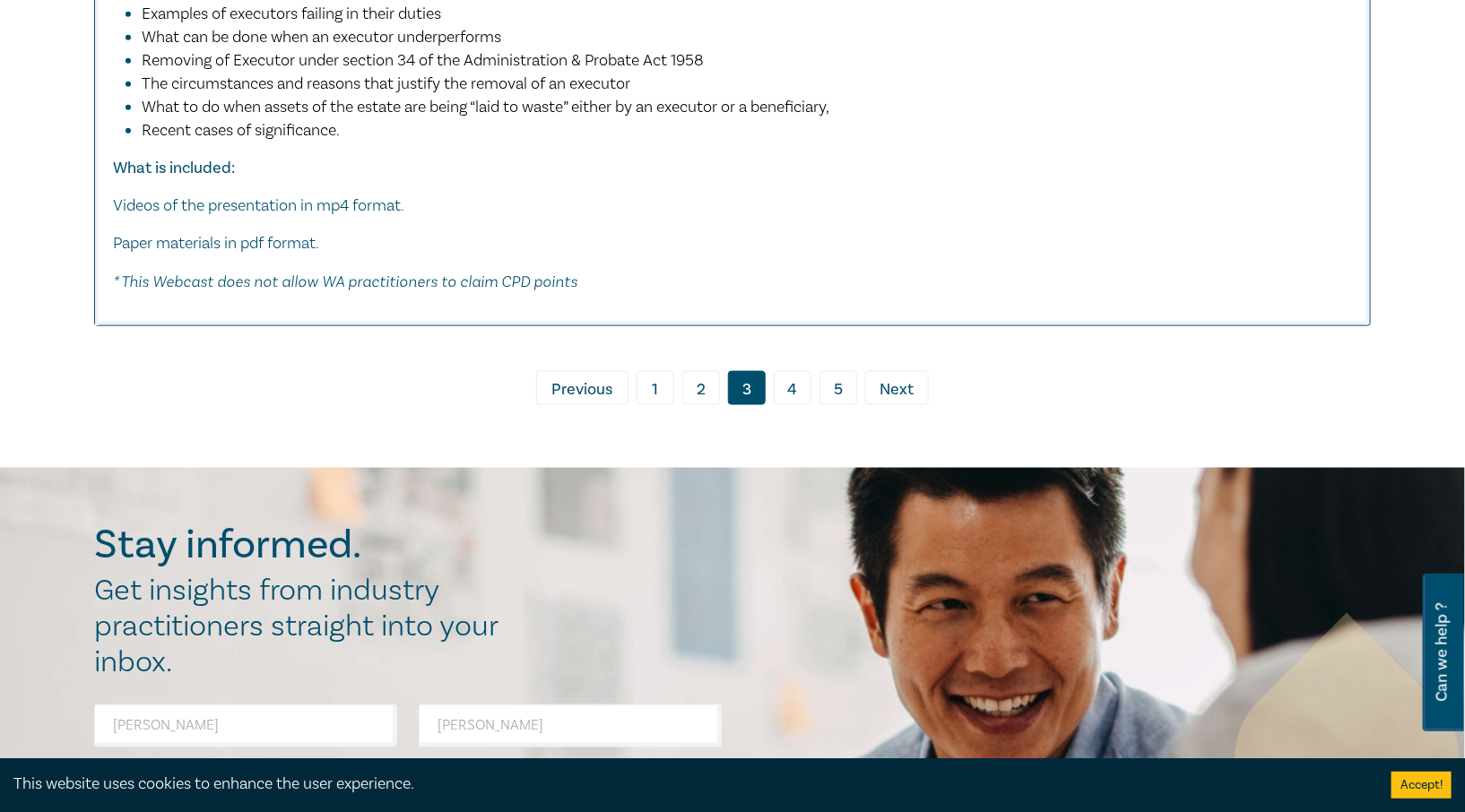
click at [905, 378] on span "Next" at bounding box center [898, 389] width 34 height 23
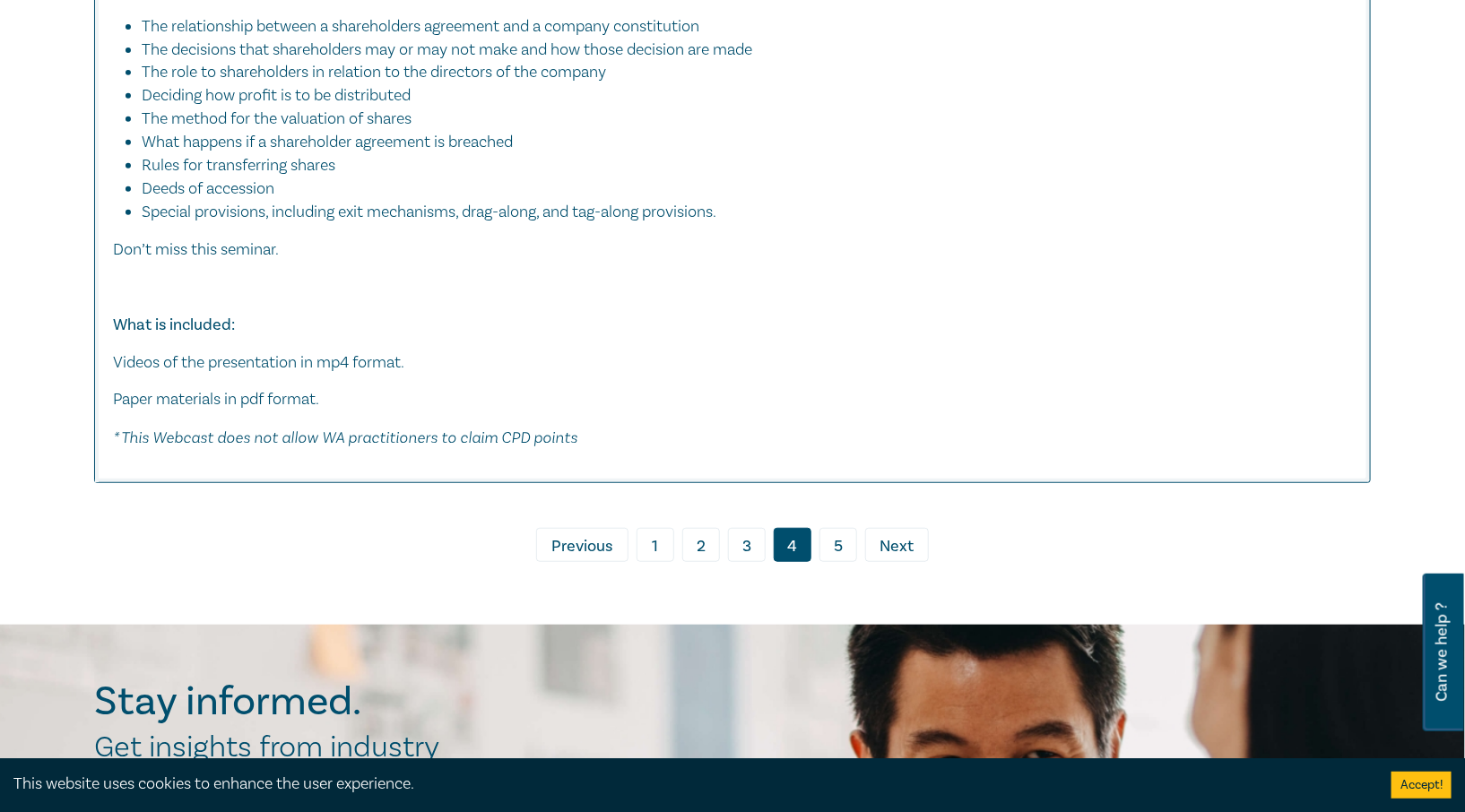
scroll to position [9591, 0]
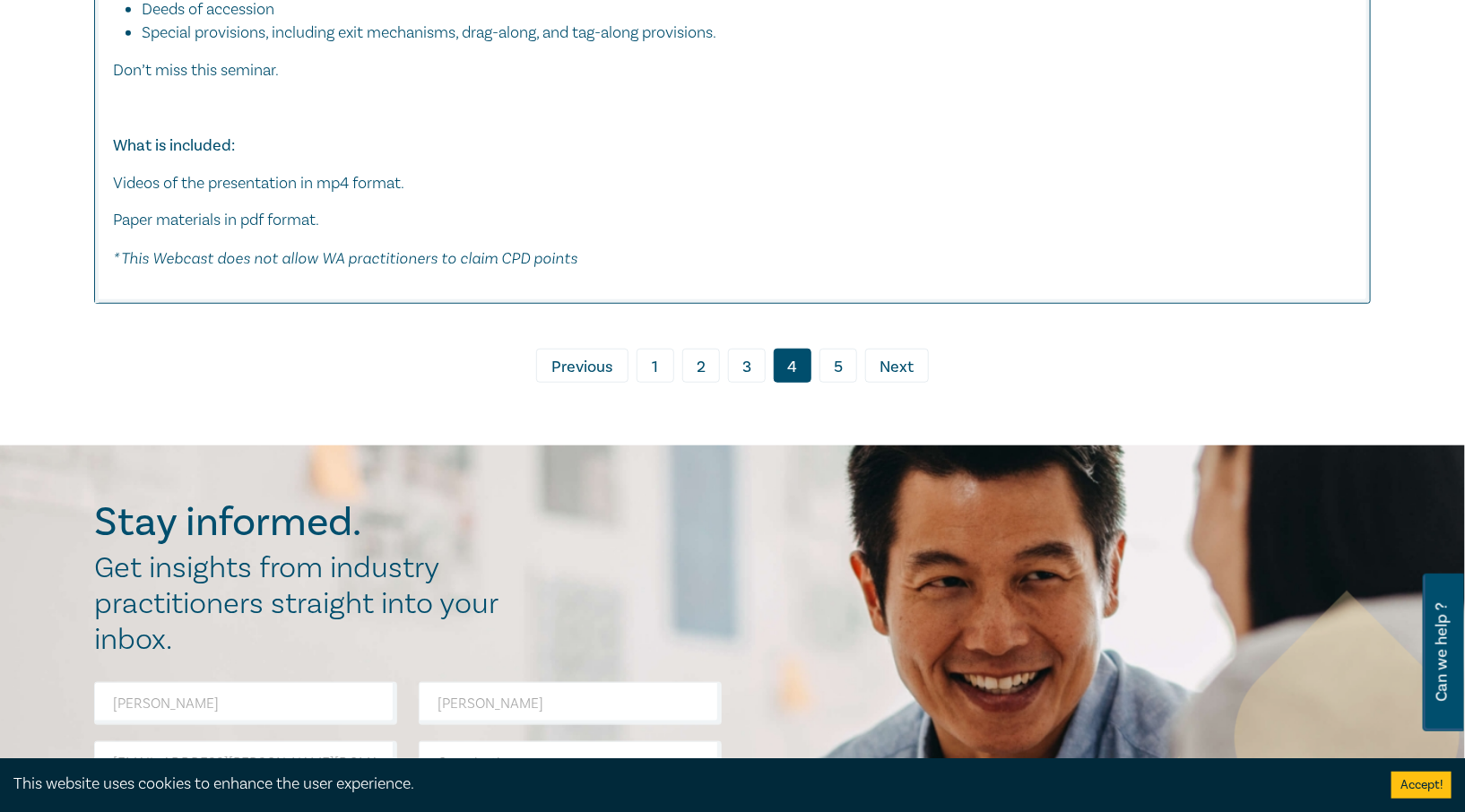
click at [906, 356] on span "Next" at bounding box center [898, 367] width 34 height 23
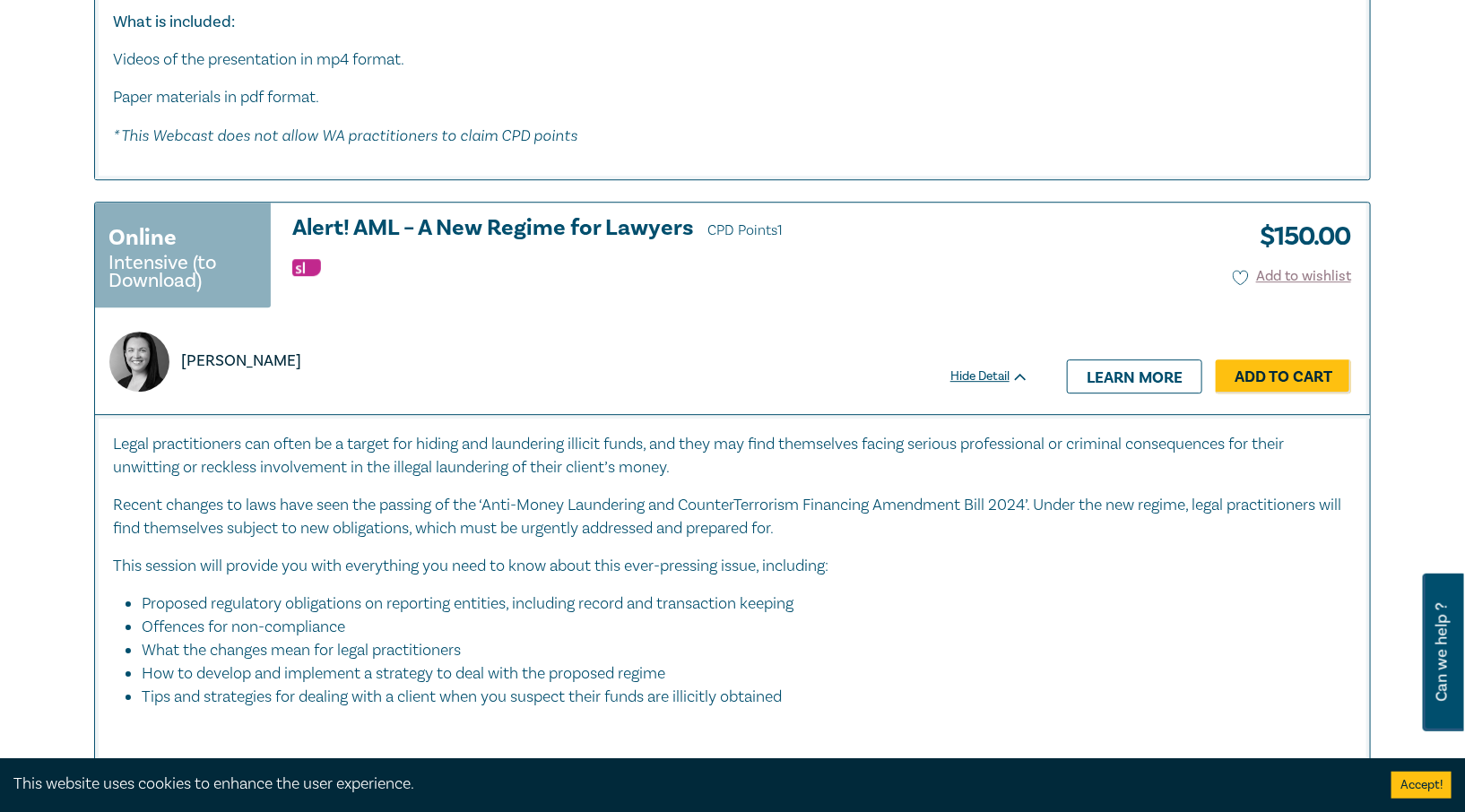
scroll to position [5288, 0]
